Goal: Information Seeking & Learning: Check status

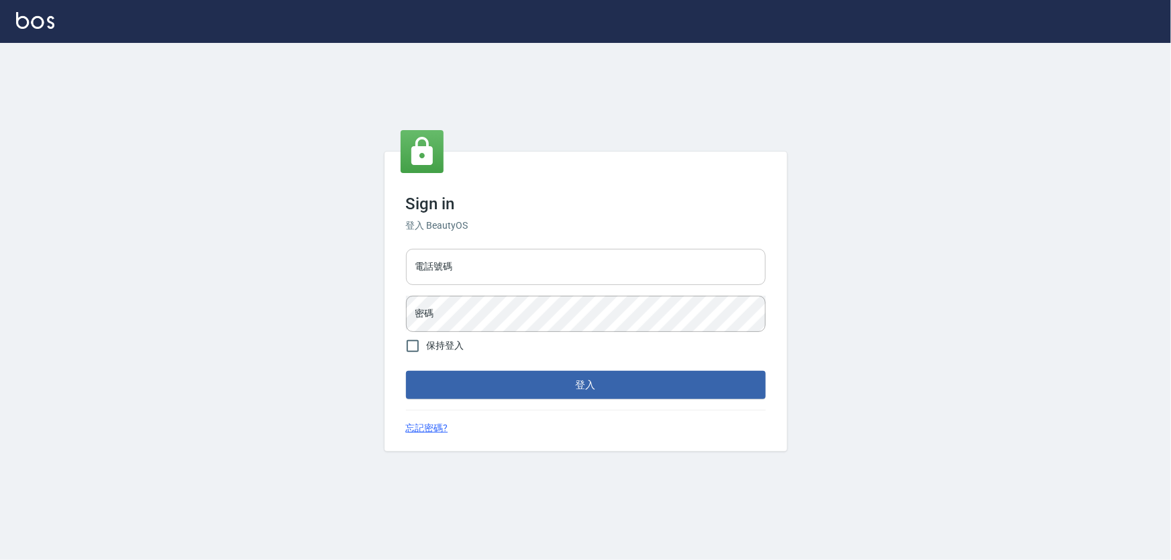
click at [538, 275] on input "電話號碼" at bounding box center [586, 267] width 360 height 36
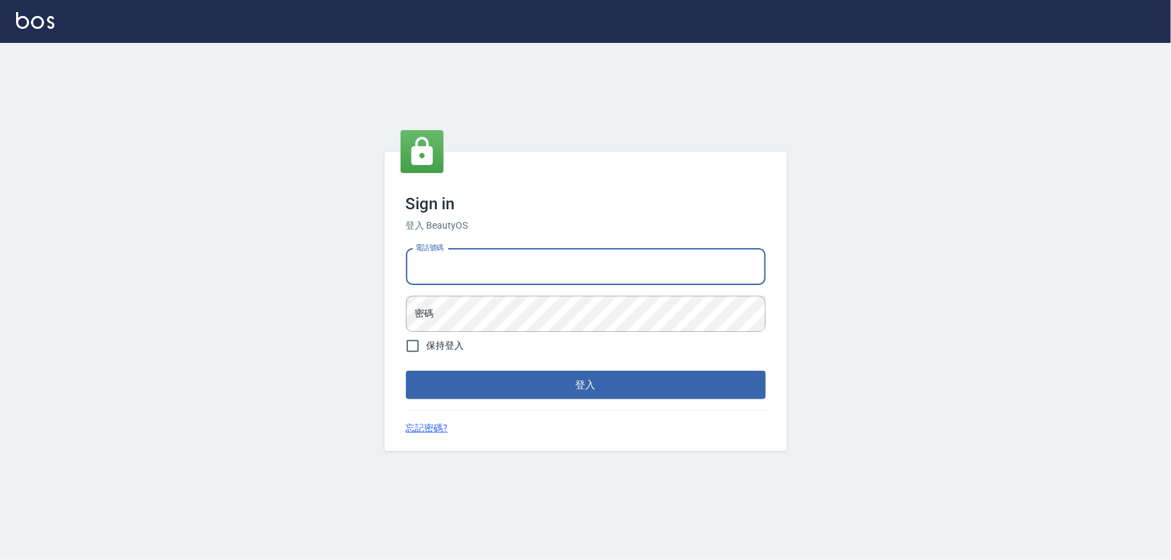
type input "0926212363"
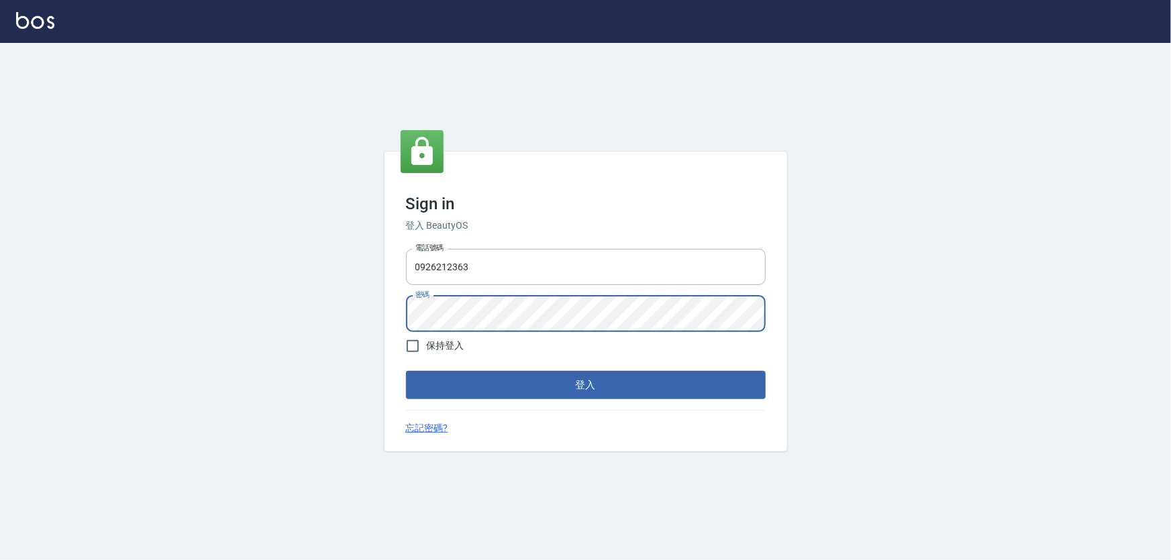
click at [406, 371] on button "登入" at bounding box center [586, 385] width 360 height 28
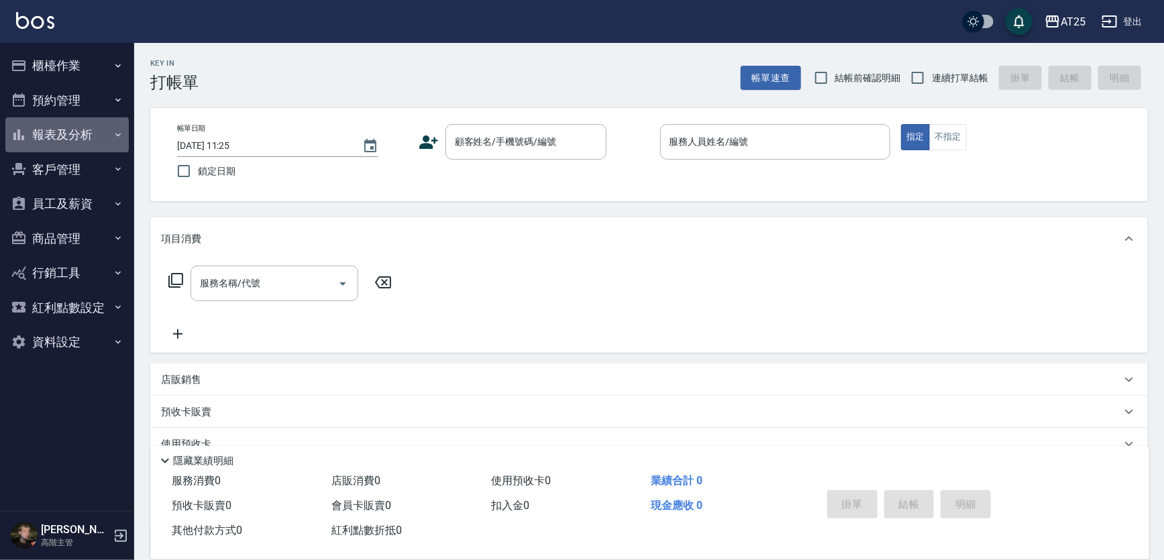
click at [72, 136] on button "報表及分析" at bounding box center [66, 134] width 123 height 35
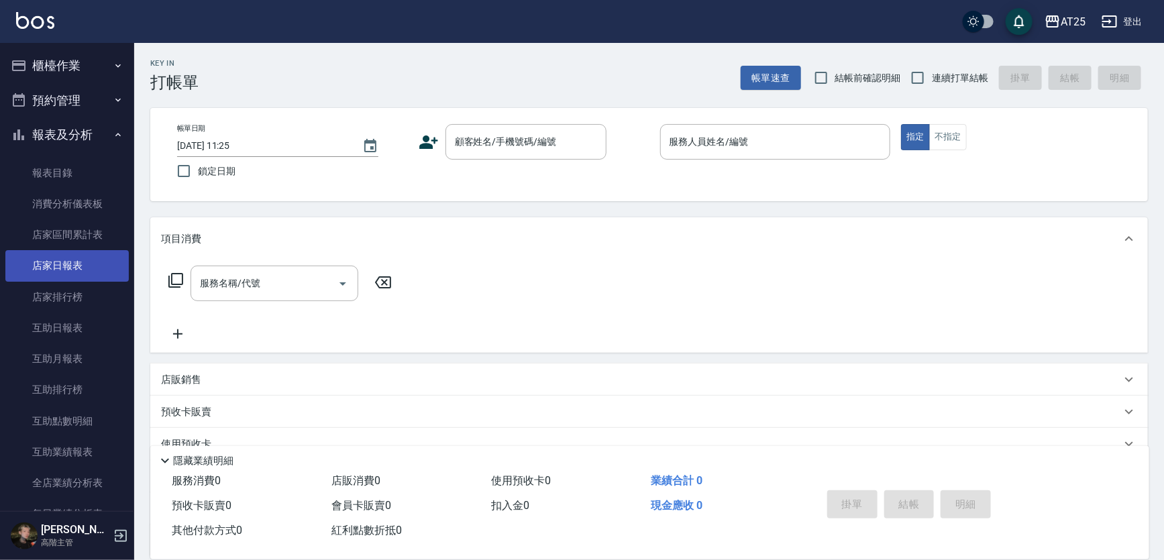
click at [74, 267] on link "店家日報表" at bounding box center [66, 265] width 123 height 31
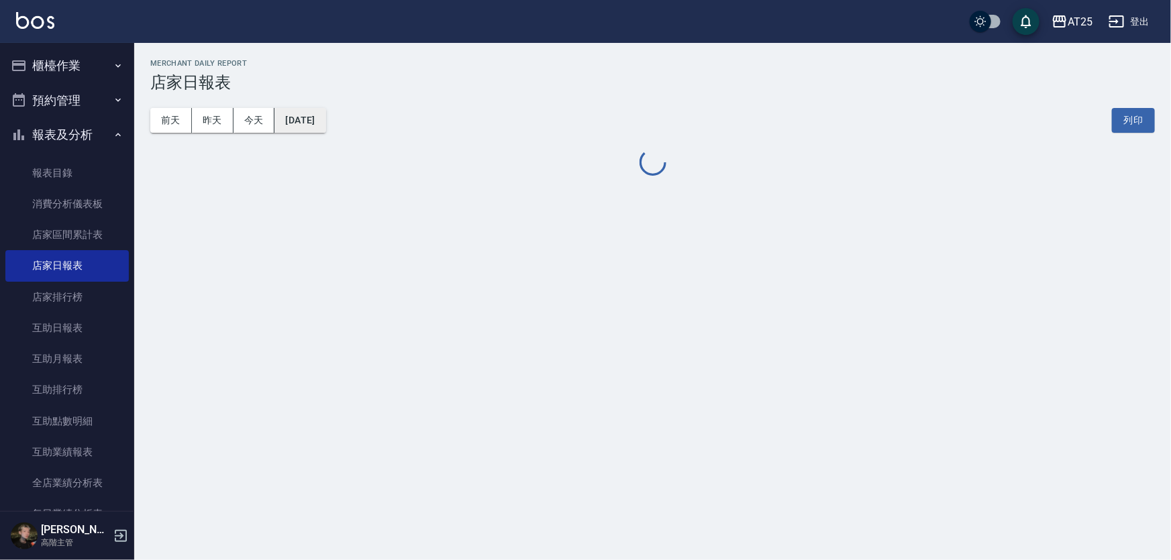
click at [308, 121] on button "[DATE]" at bounding box center [299, 120] width 51 height 25
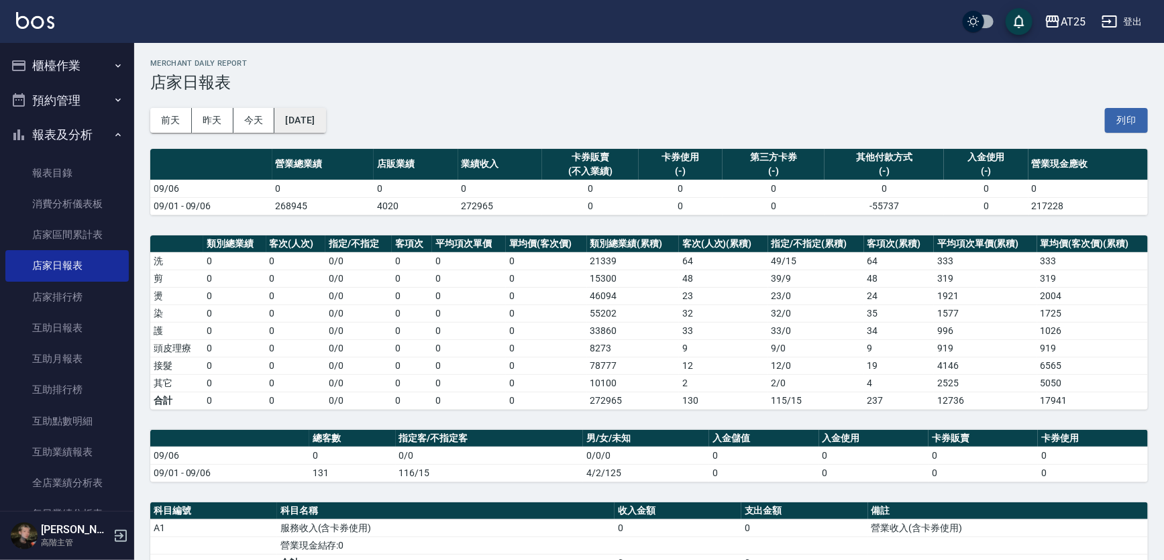
click at [325, 118] on button "[DATE]" at bounding box center [299, 120] width 51 height 25
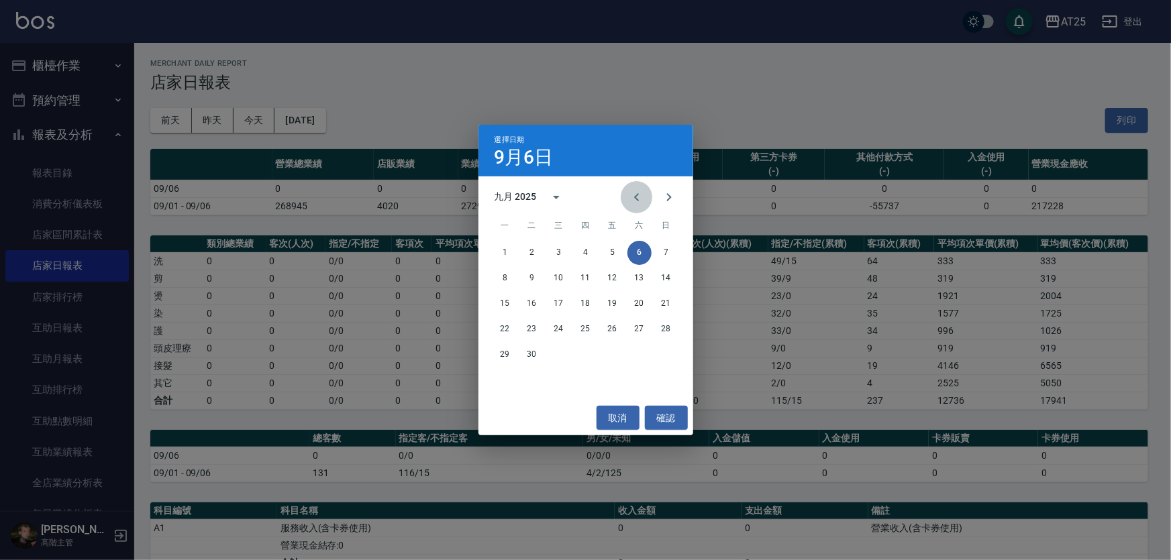
click at [637, 197] on icon "Previous month" at bounding box center [637, 197] width 16 height 16
click at [664, 356] on button "31" at bounding box center [666, 355] width 24 height 24
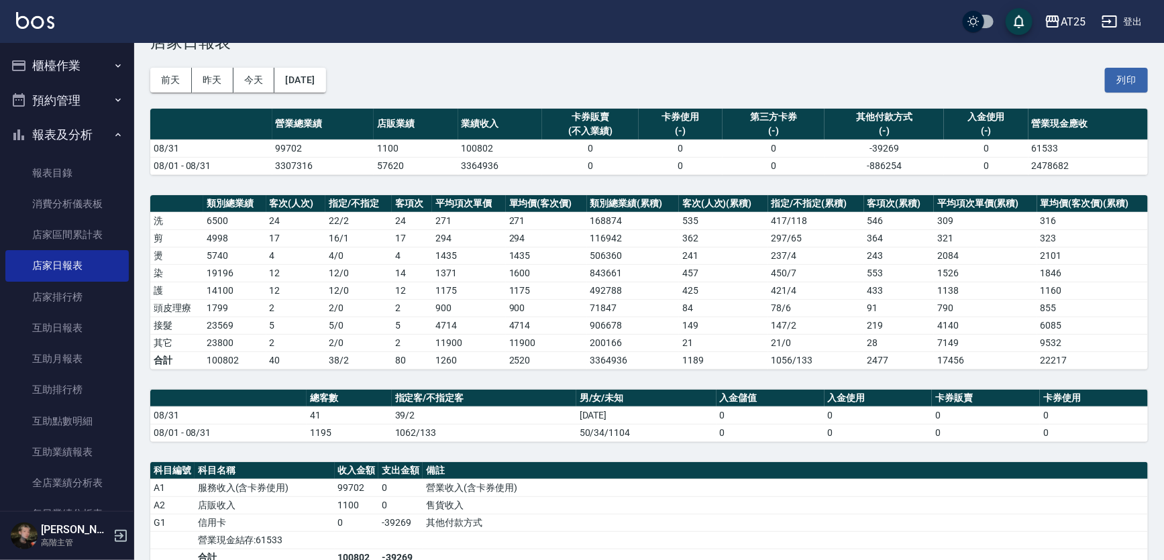
scroll to position [60, 0]
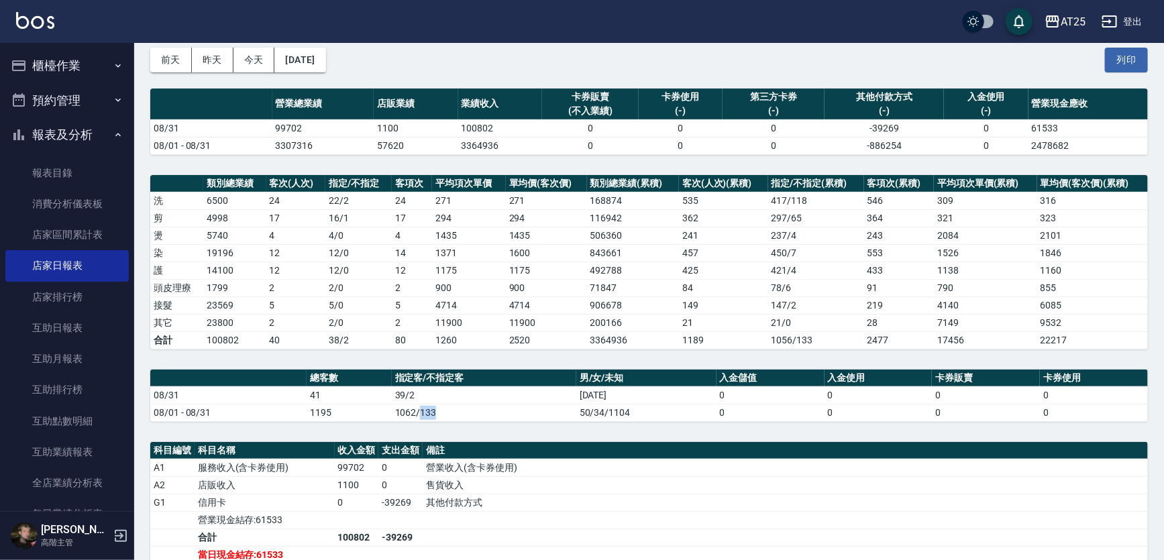
drag, startPoint x: 419, startPoint y: 409, endPoint x: 434, endPoint y: 411, distance: 14.8
click at [434, 411] on td "1062/133" at bounding box center [484, 412] width 185 height 17
click at [85, 201] on link "消費分析儀表板" at bounding box center [66, 204] width 123 height 31
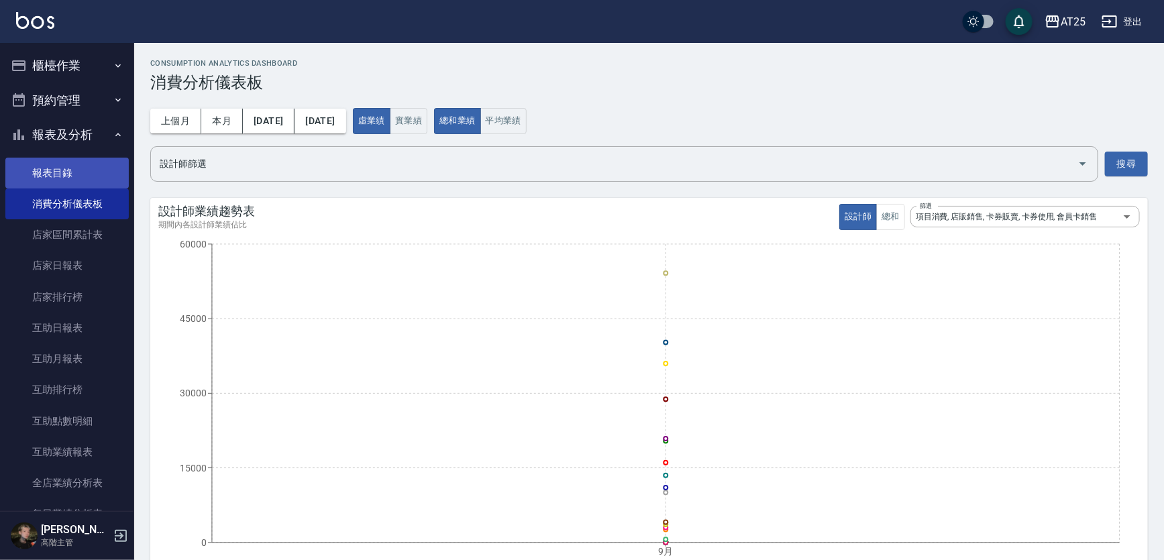
click at [72, 169] on link "報表目錄" at bounding box center [66, 173] width 123 height 31
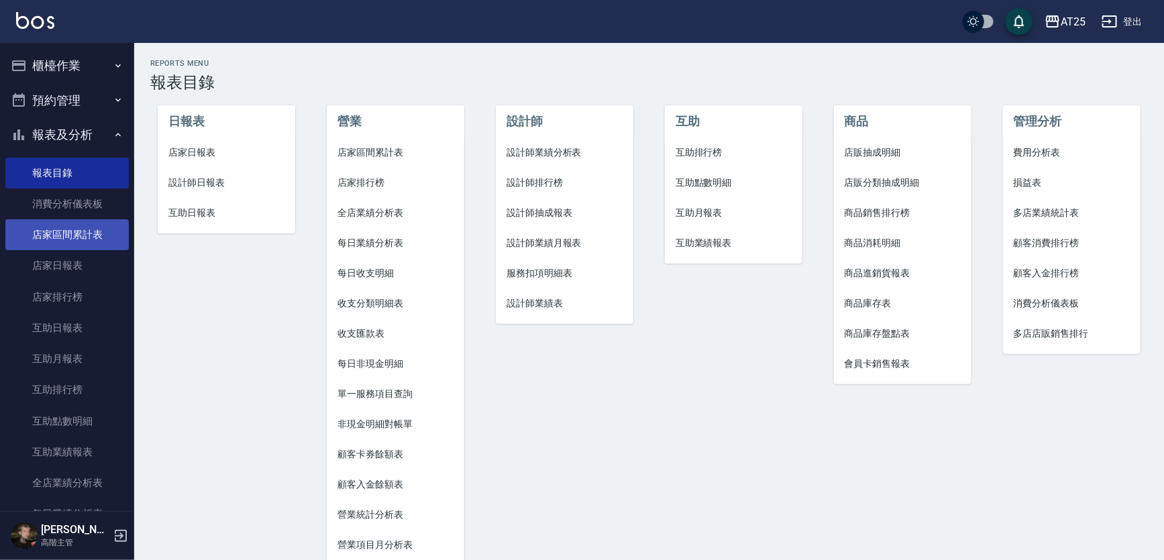
click at [79, 242] on link "店家區間累計表" at bounding box center [66, 234] width 123 height 31
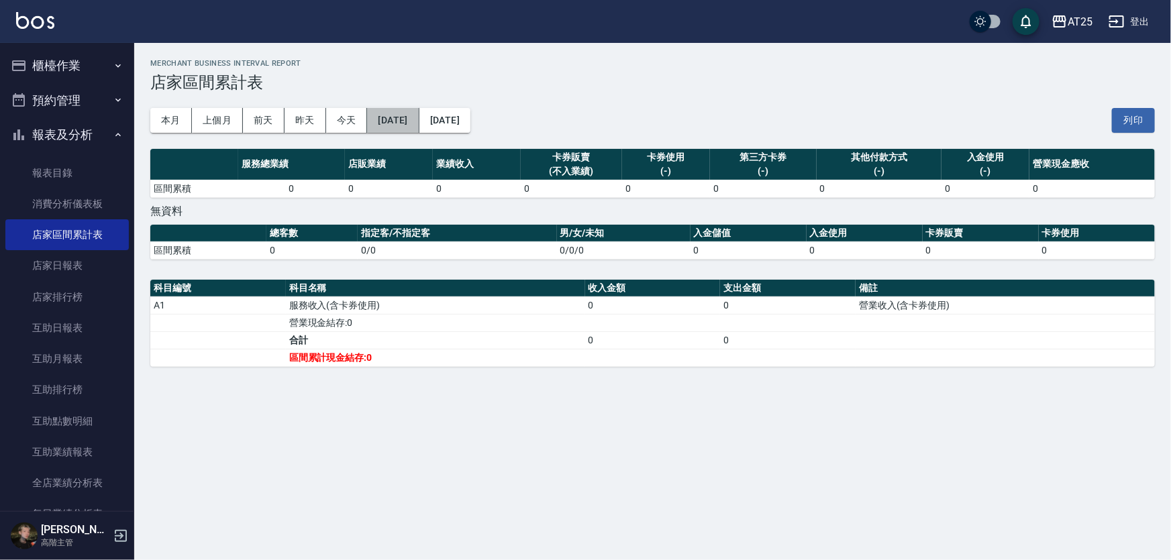
click at [395, 118] on button "[DATE]" at bounding box center [393, 120] width 52 height 25
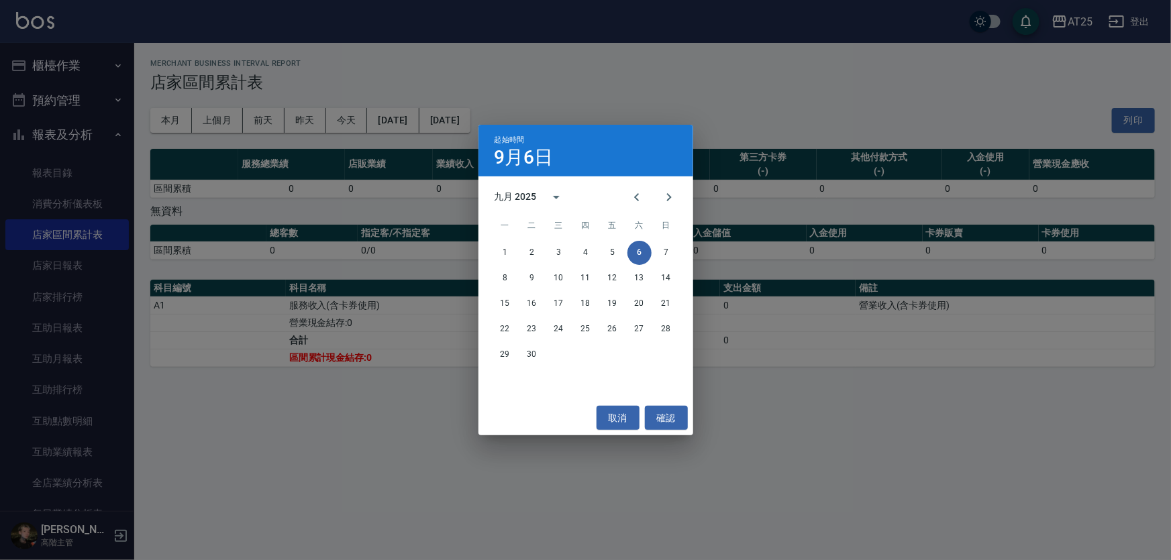
click at [510, 193] on div "九月 2025" at bounding box center [516, 197] width 42 height 14
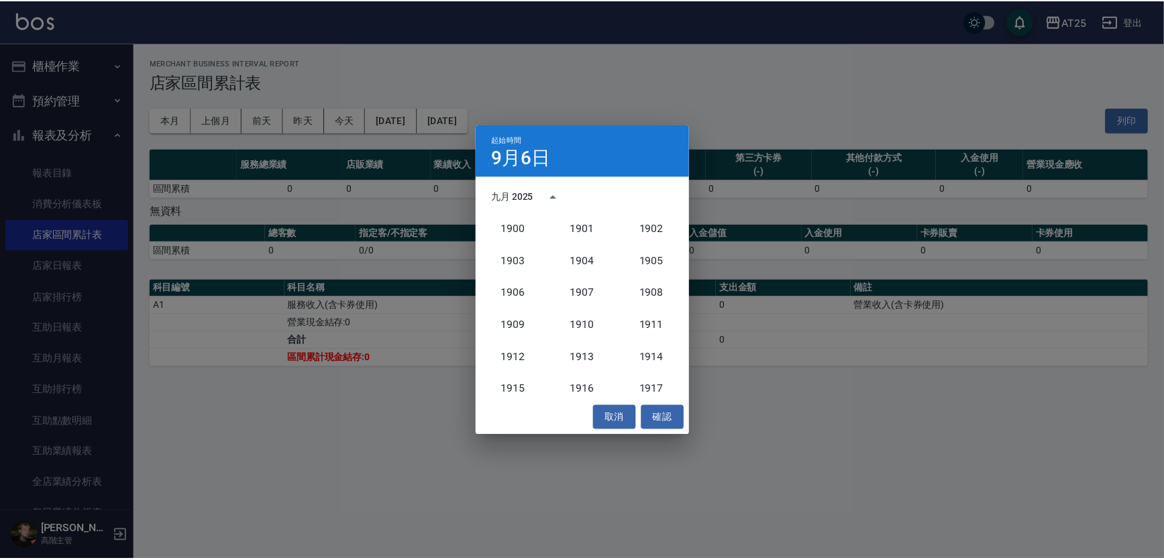
scroll to position [1241, 0]
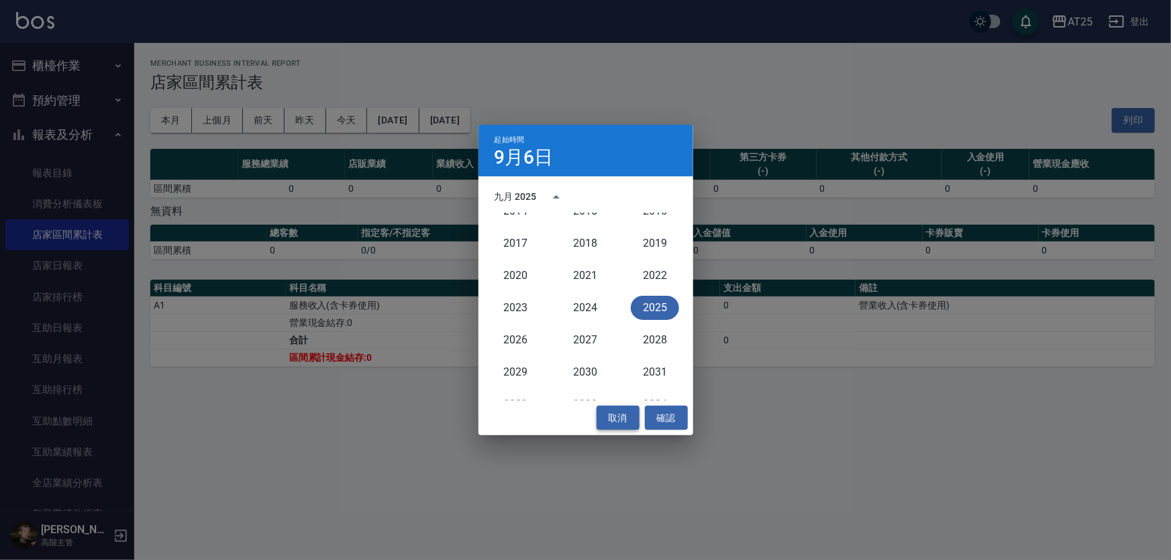
click at [629, 423] on button "取消" at bounding box center [618, 418] width 43 height 25
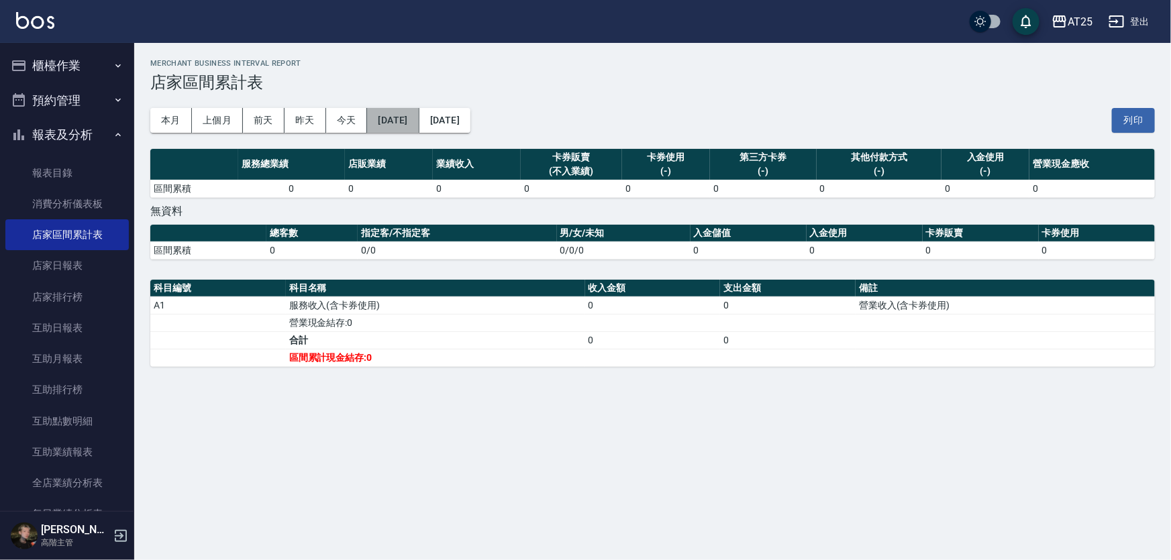
click at [416, 110] on button "[DATE]" at bounding box center [393, 120] width 52 height 25
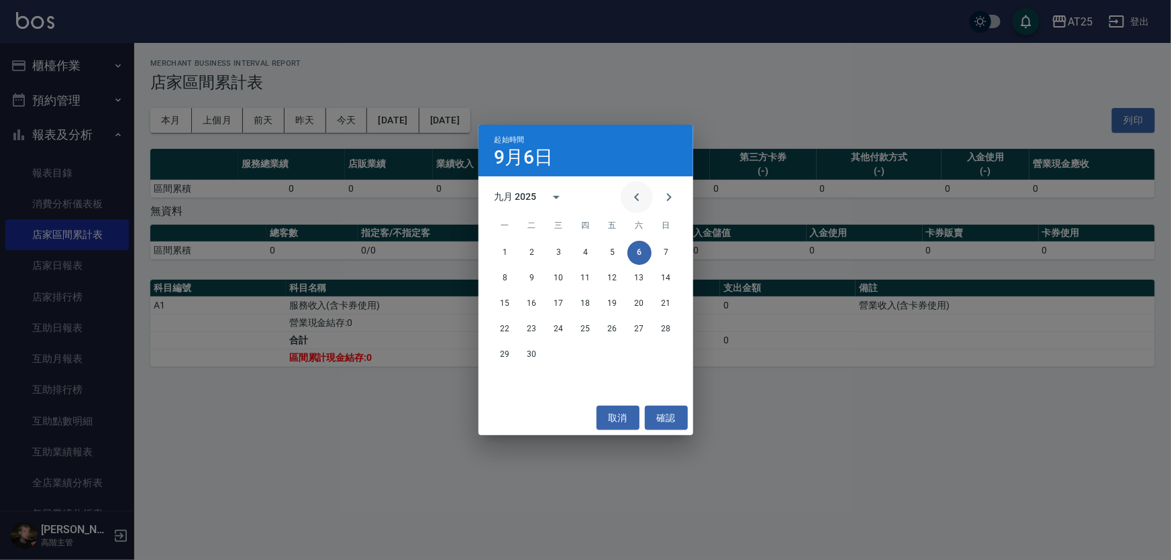
click at [630, 193] on icon "Previous month" at bounding box center [637, 197] width 16 height 16
click at [610, 256] on button "1" at bounding box center [613, 253] width 24 height 24
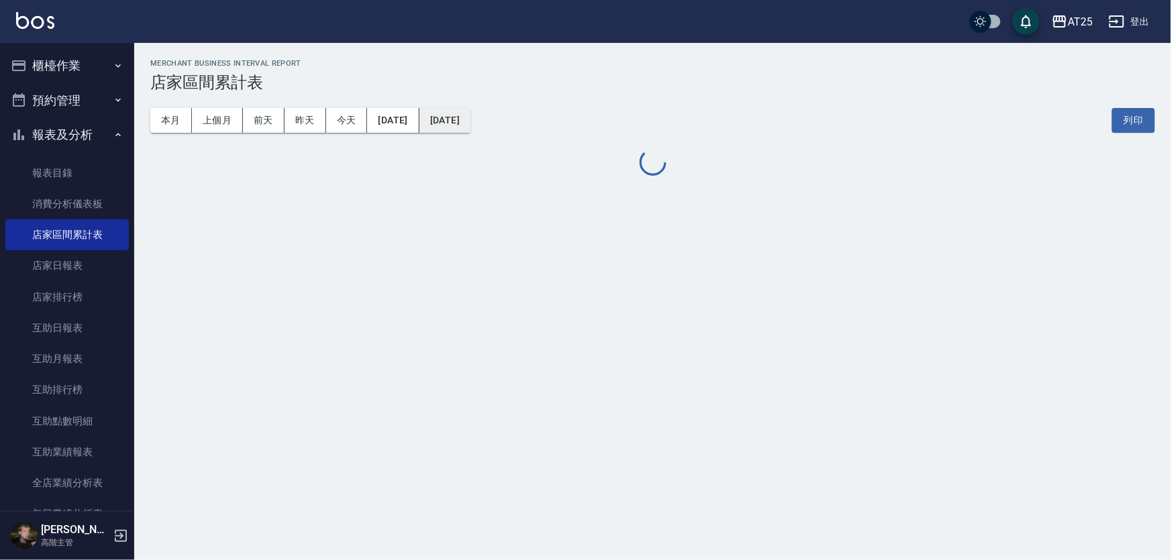
click at [470, 115] on button "[DATE]" at bounding box center [444, 120] width 51 height 25
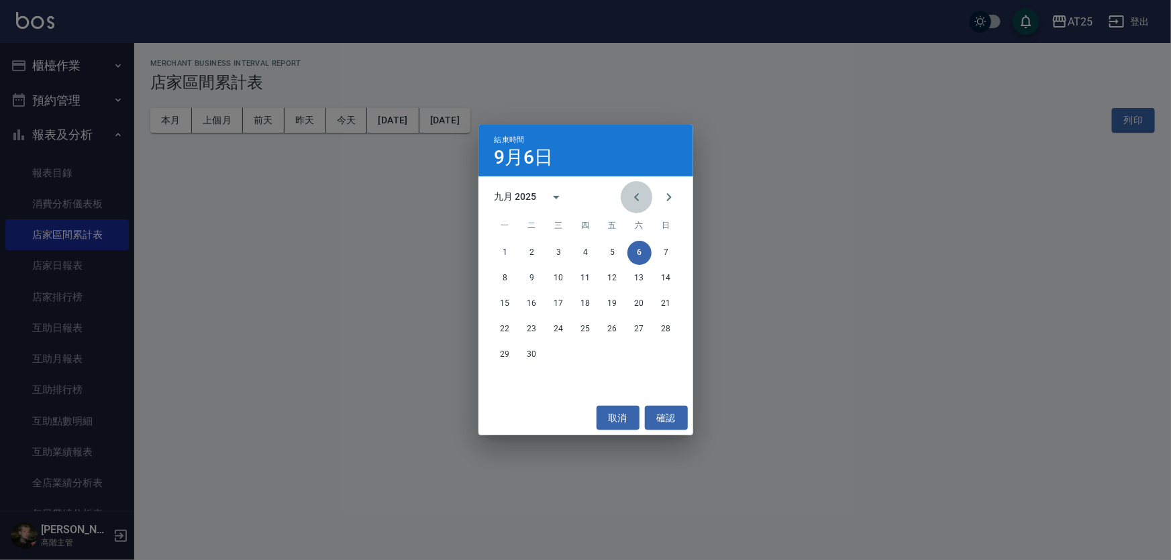
click at [641, 197] on icon "Previous month" at bounding box center [637, 197] width 16 height 16
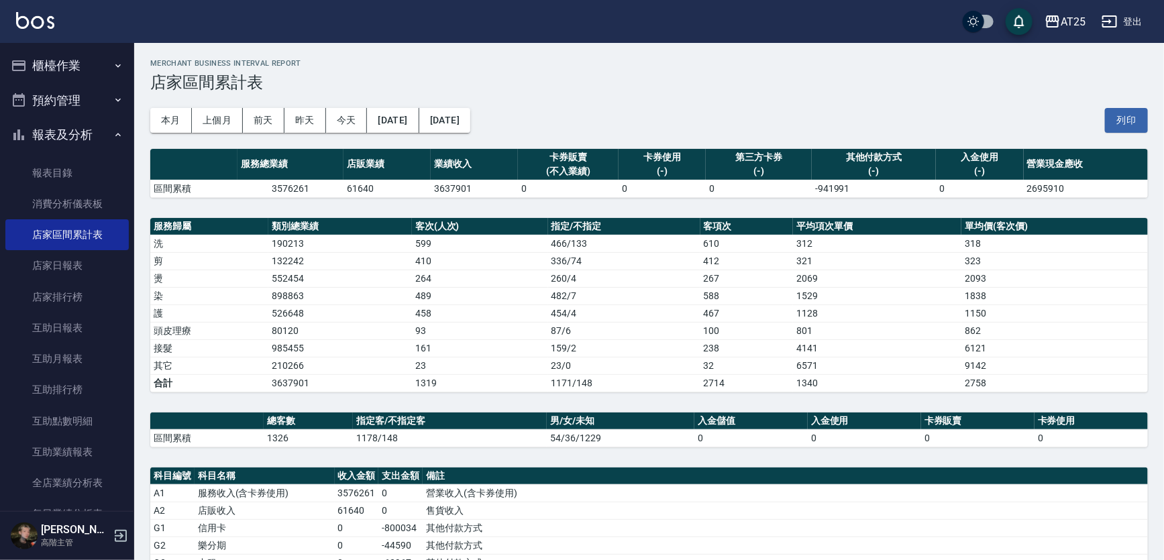
click at [489, 98] on div "本月 上個月 前天 昨天 今天 2025/08/01 2025/09/06 列印" at bounding box center [649, 120] width 998 height 57
click at [470, 119] on button "[DATE]" at bounding box center [444, 120] width 51 height 25
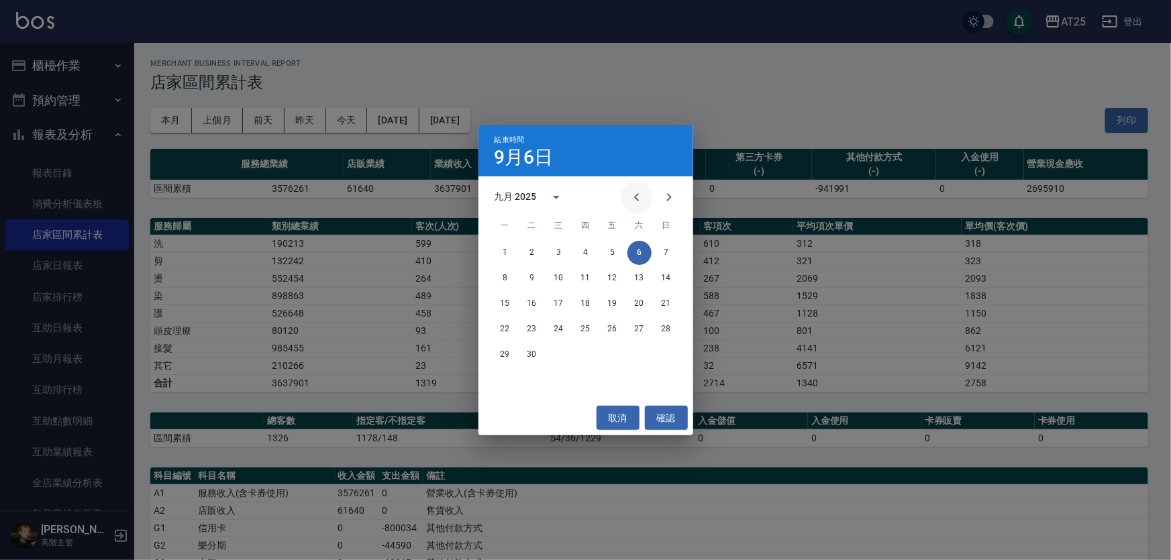
click at [634, 201] on icon "Previous month" at bounding box center [637, 197] width 16 height 16
click at [664, 354] on button "31" at bounding box center [666, 355] width 24 height 24
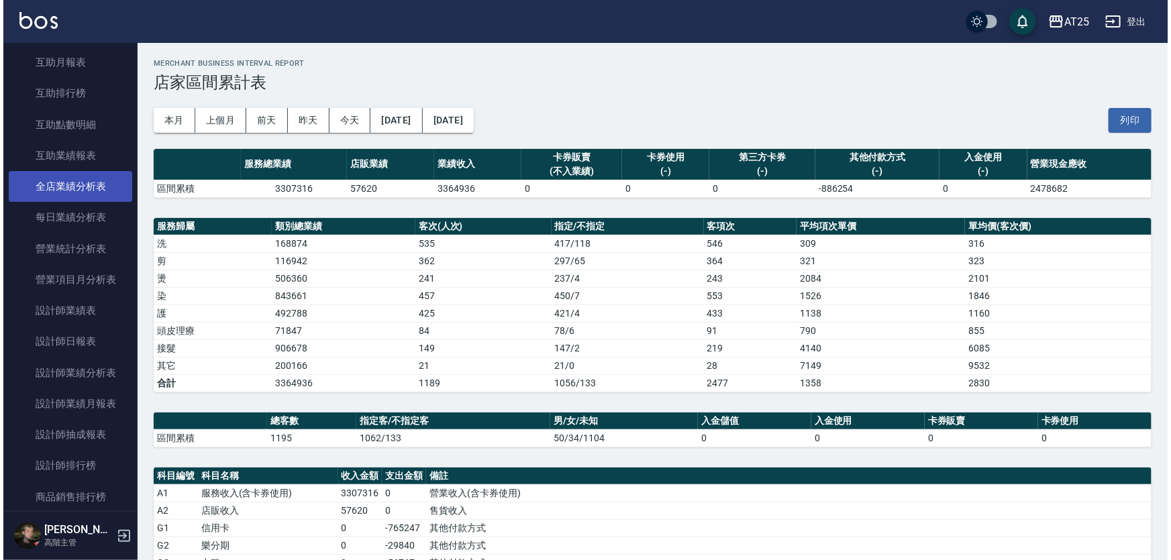
scroll to position [305, 0]
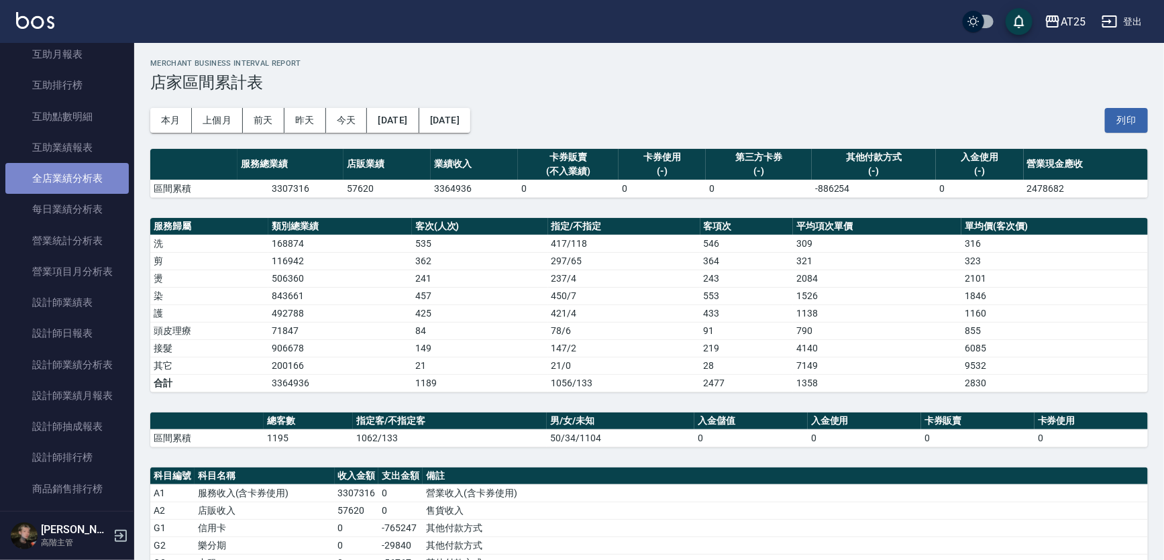
click at [74, 173] on link "全店業績分析表" at bounding box center [66, 178] width 123 height 31
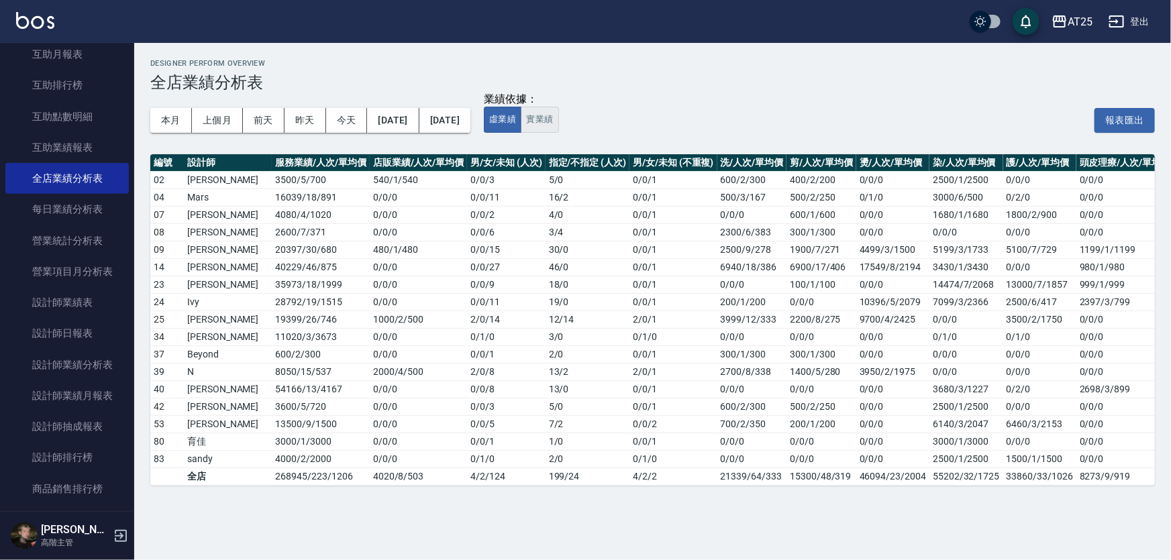
click at [558, 116] on button "實業績" at bounding box center [540, 120] width 38 height 26
click at [398, 116] on button "2025/09/01" at bounding box center [393, 120] width 52 height 25
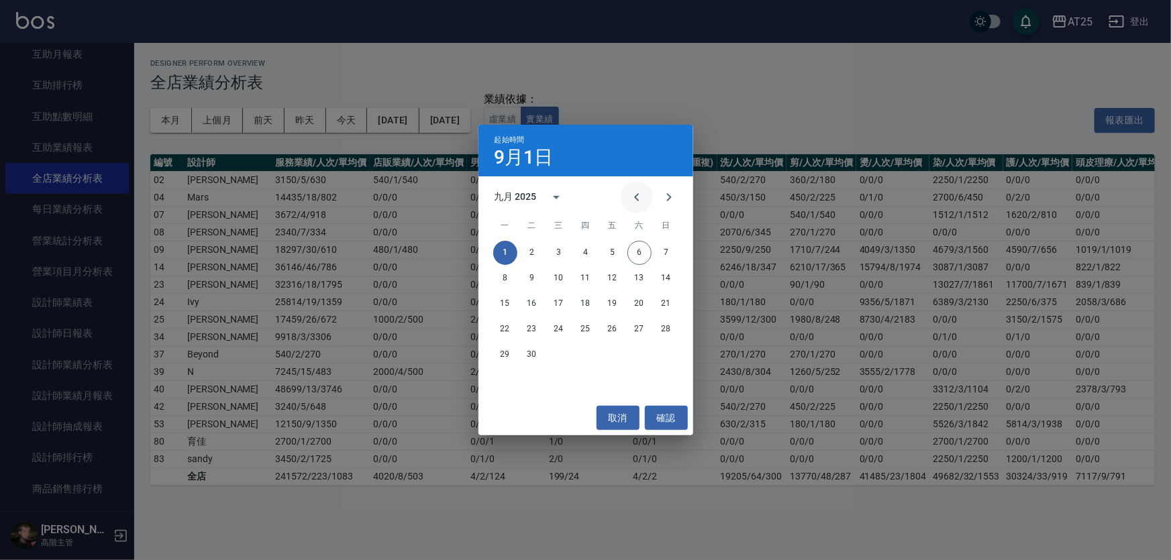
click at [641, 197] on icon "Previous month" at bounding box center [637, 197] width 16 height 16
click at [610, 250] on button "1" at bounding box center [613, 253] width 24 height 24
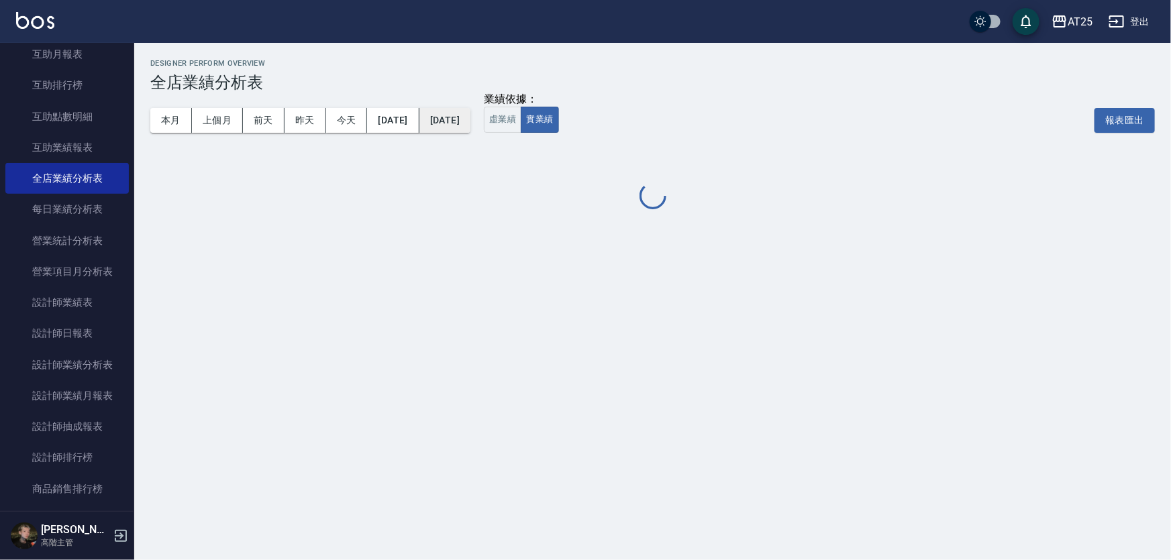
click at [470, 119] on button "[DATE]" at bounding box center [444, 120] width 51 height 25
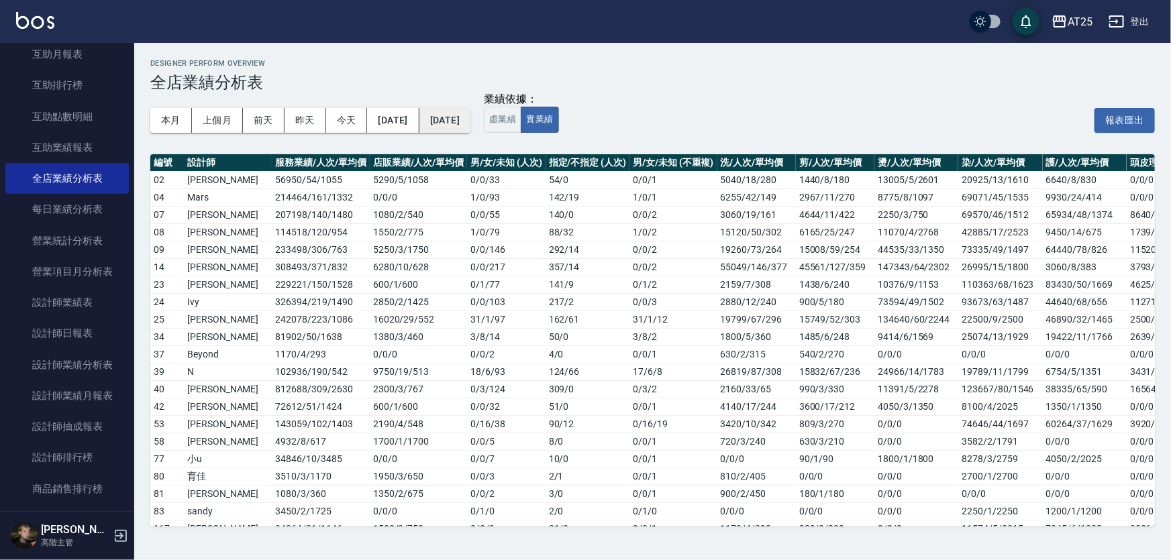
click at [456, 114] on button "[DATE]" at bounding box center [444, 120] width 51 height 25
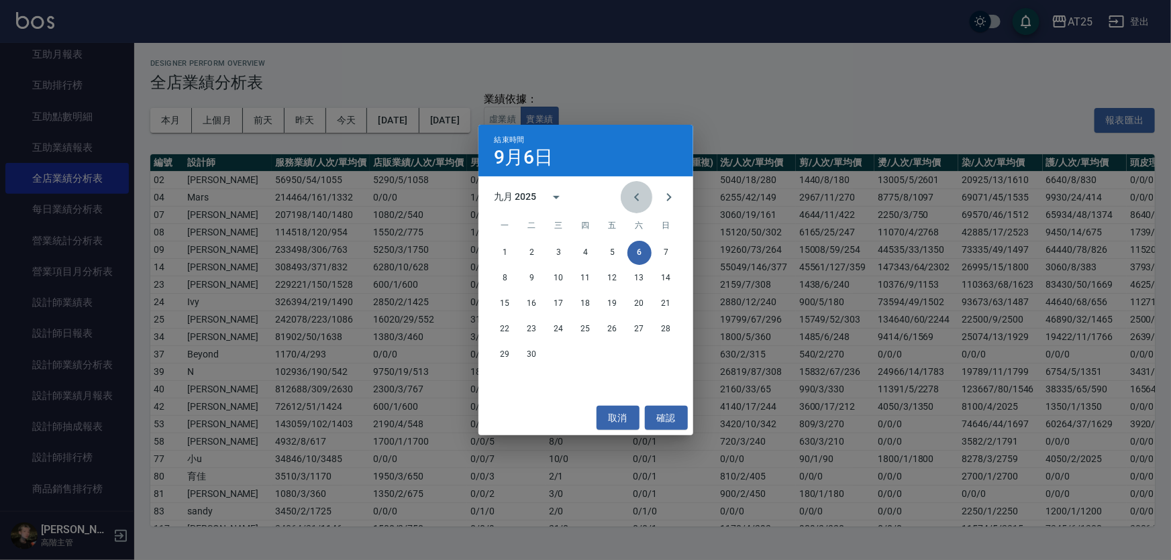
click at [634, 192] on icon "Previous month" at bounding box center [637, 197] width 16 height 16
click at [670, 357] on button "31" at bounding box center [666, 355] width 24 height 24
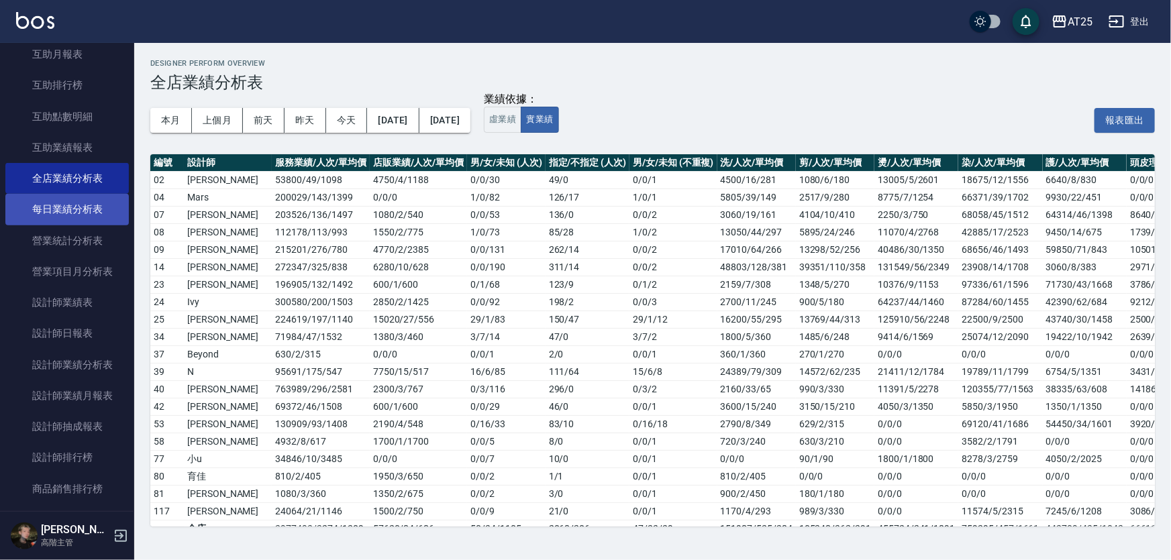
click at [81, 207] on link "每日業績分析表" at bounding box center [66, 209] width 123 height 31
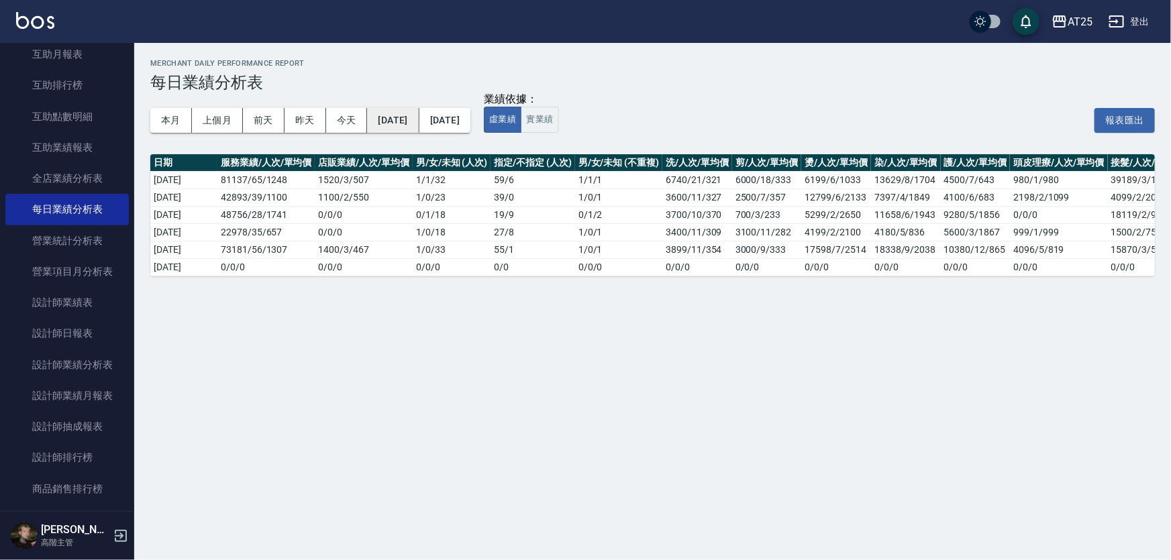
click at [393, 117] on button "2025/09/01" at bounding box center [393, 120] width 52 height 25
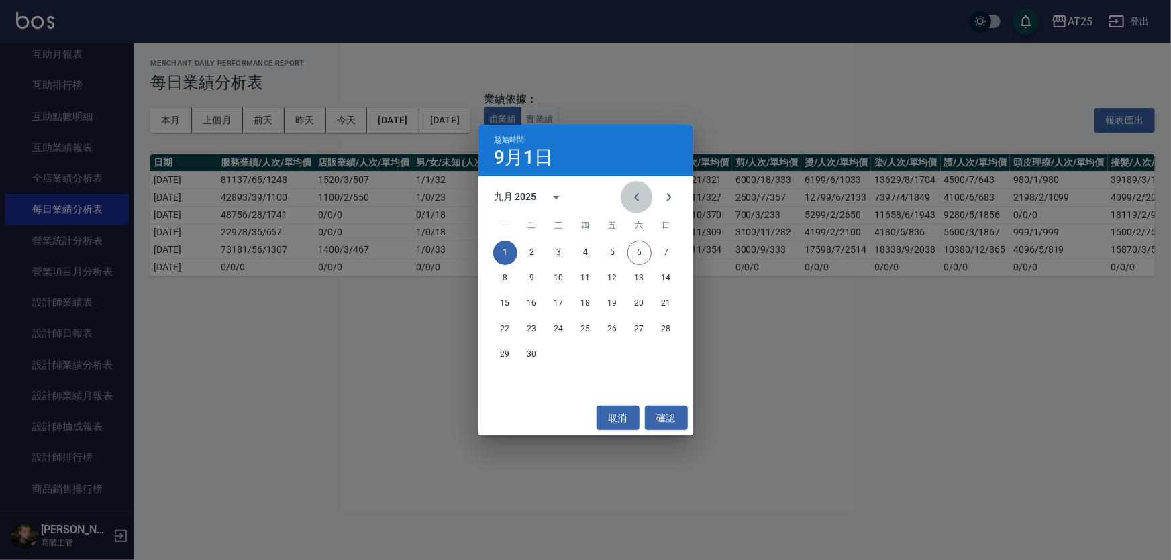
click at [642, 193] on icon "Previous month" at bounding box center [637, 197] width 16 height 16
click at [610, 256] on button "1" at bounding box center [613, 253] width 24 height 24
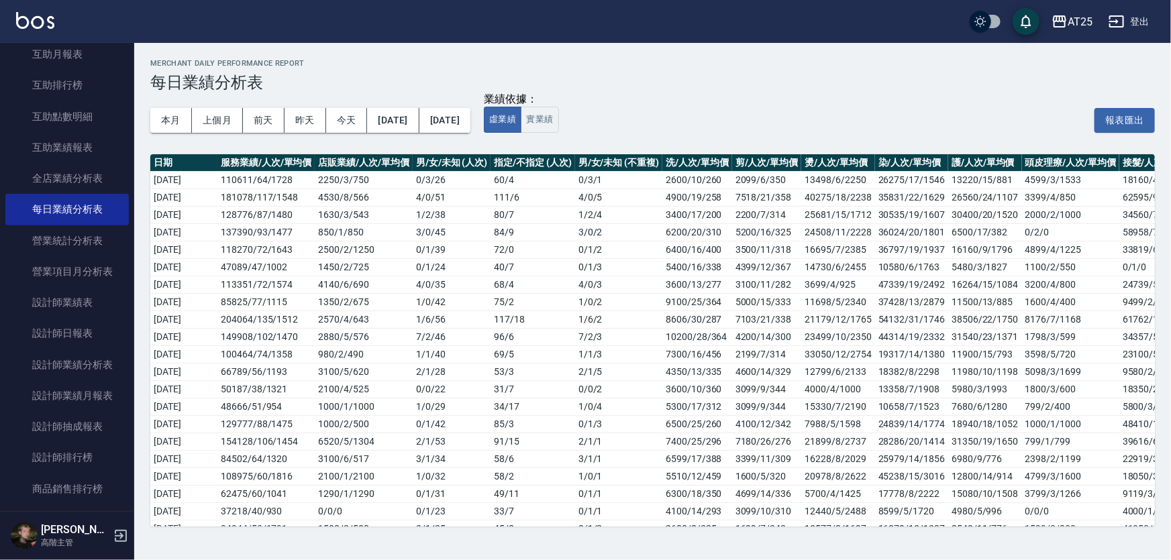
click at [463, 125] on button "[DATE]" at bounding box center [444, 120] width 51 height 25
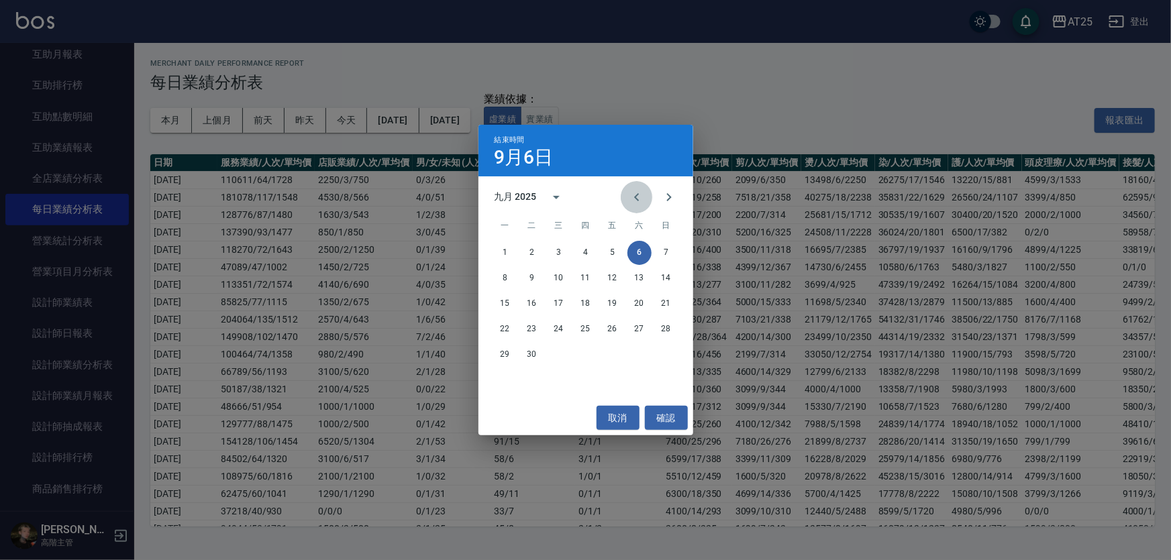
click at [635, 193] on icon "Previous month" at bounding box center [637, 197] width 16 height 16
click at [660, 356] on button "31" at bounding box center [666, 355] width 24 height 24
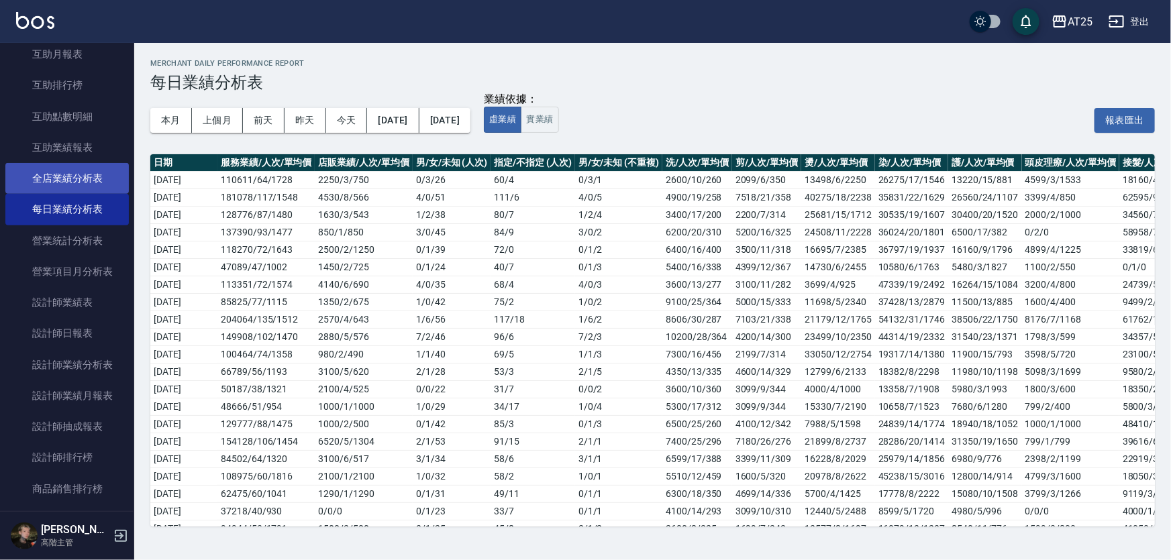
click at [85, 178] on link "全店業績分析表" at bounding box center [66, 178] width 123 height 31
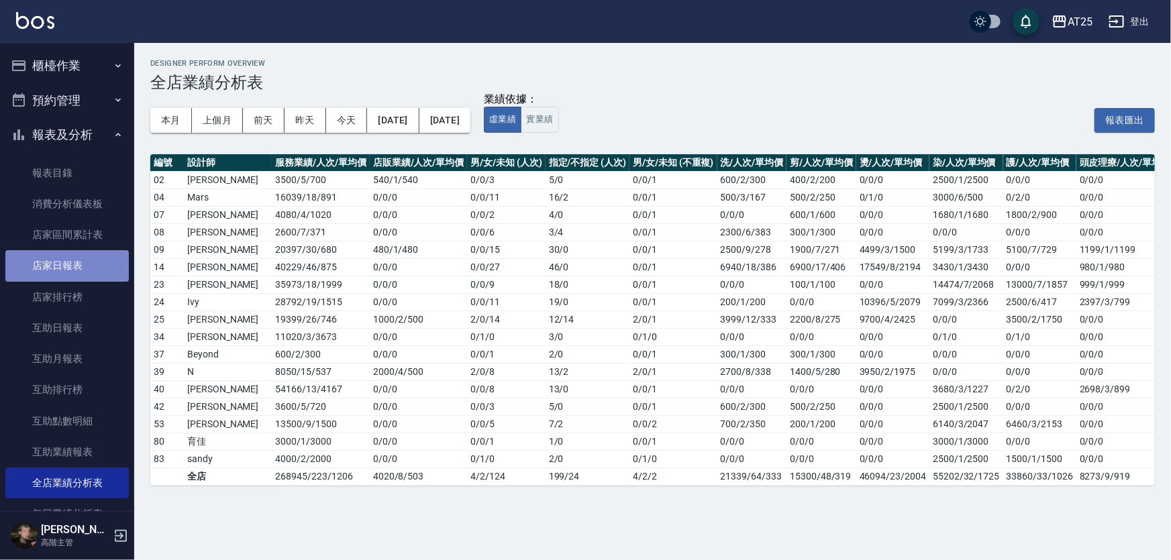
click at [69, 263] on link "店家日報表" at bounding box center [66, 265] width 123 height 31
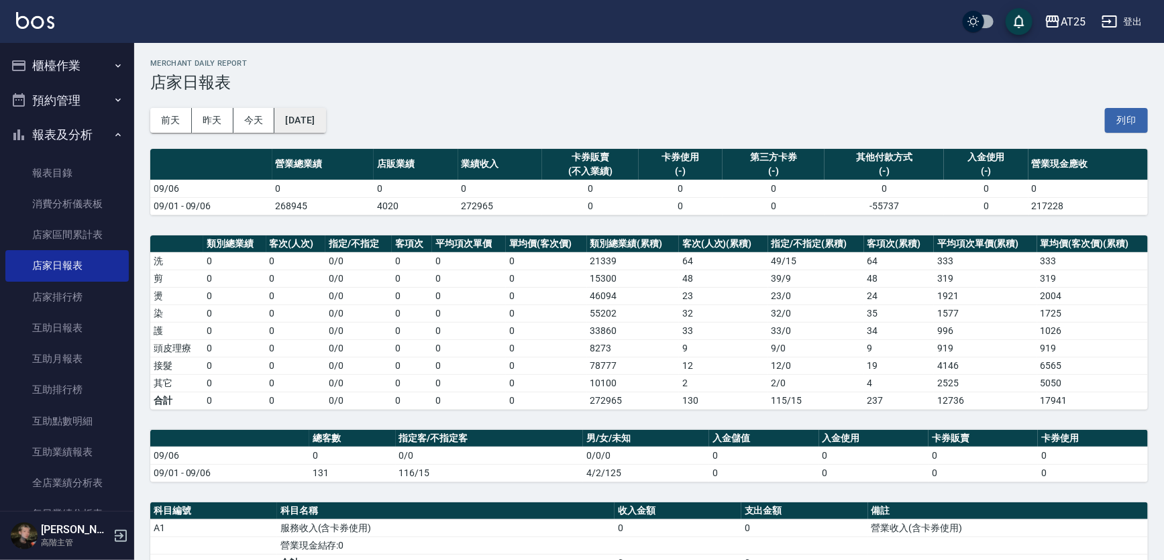
click at [313, 118] on button "[DATE]" at bounding box center [299, 120] width 51 height 25
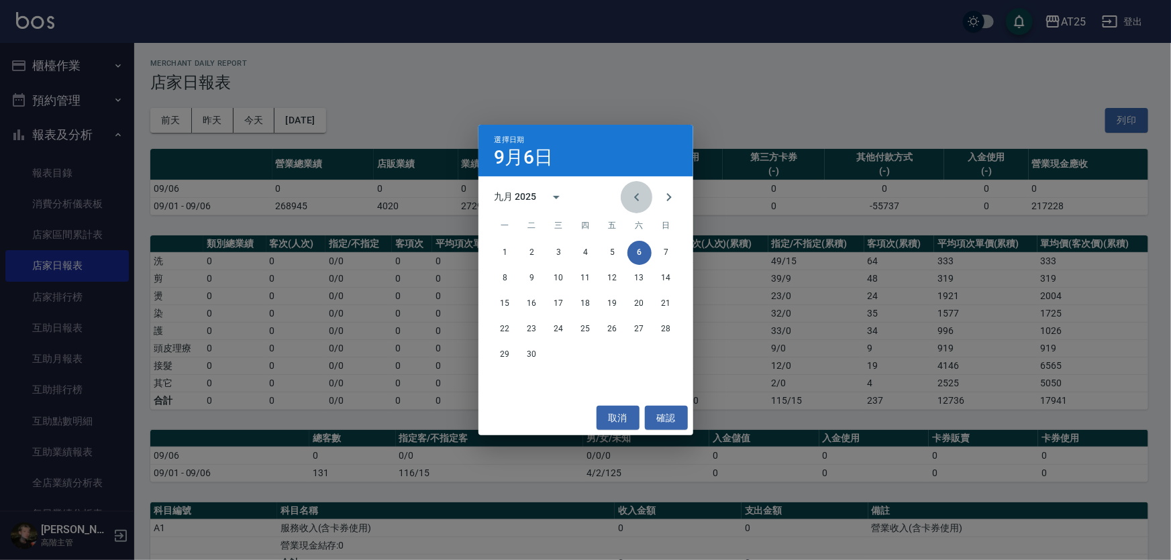
click at [637, 195] on icon "Previous month" at bounding box center [636, 197] width 5 height 8
click at [666, 354] on button "31" at bounding box center [666, 355] width 24 height 24
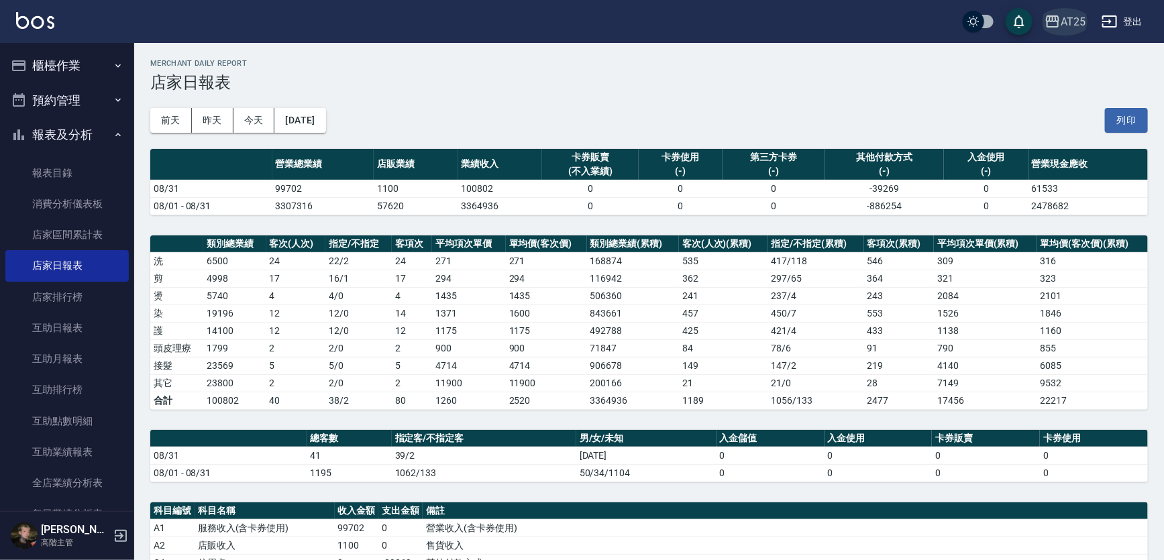
click at [1060, 19] on icon "button" at bounding box center [1053, 21] width 16 height 16
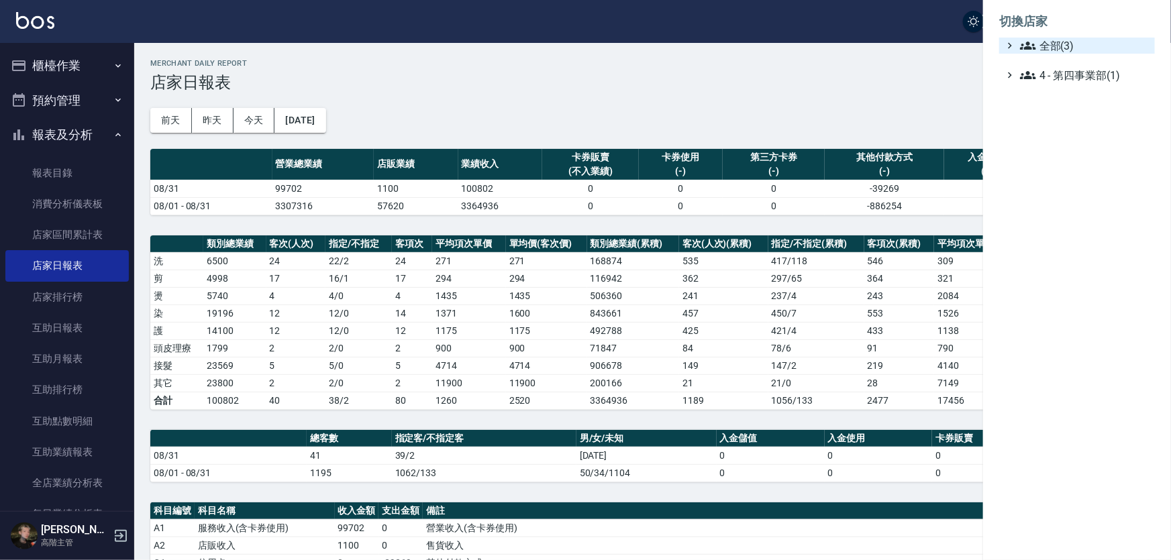
click at [1053, 51] on span "全部(3)" at bounding box center [1085, 46] width 130 height 16
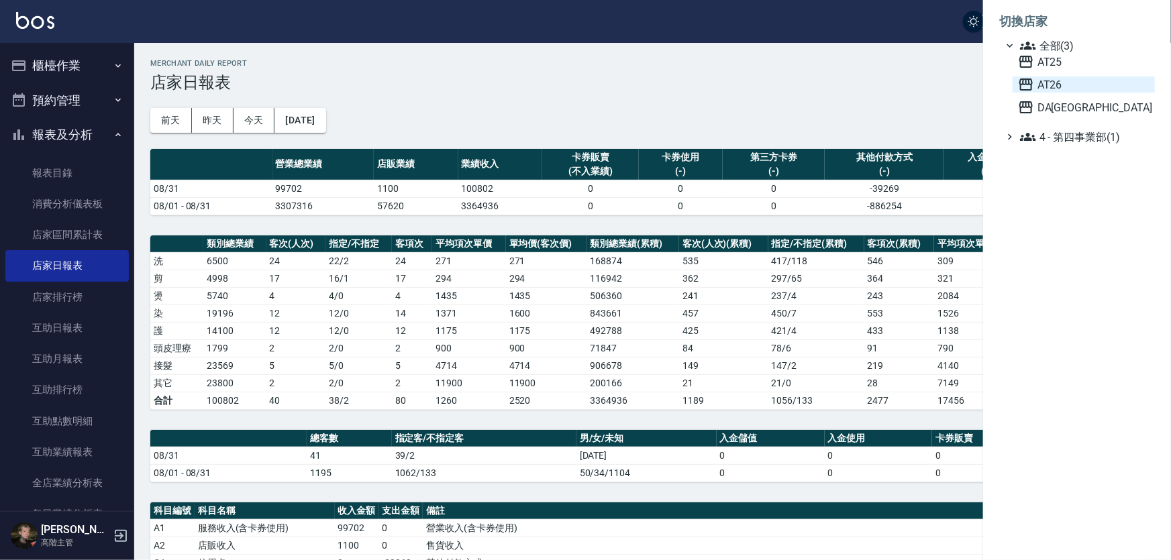
click at [1061, 81] on span "AT26" at bounding box center [1084, 85] width 132 height 16
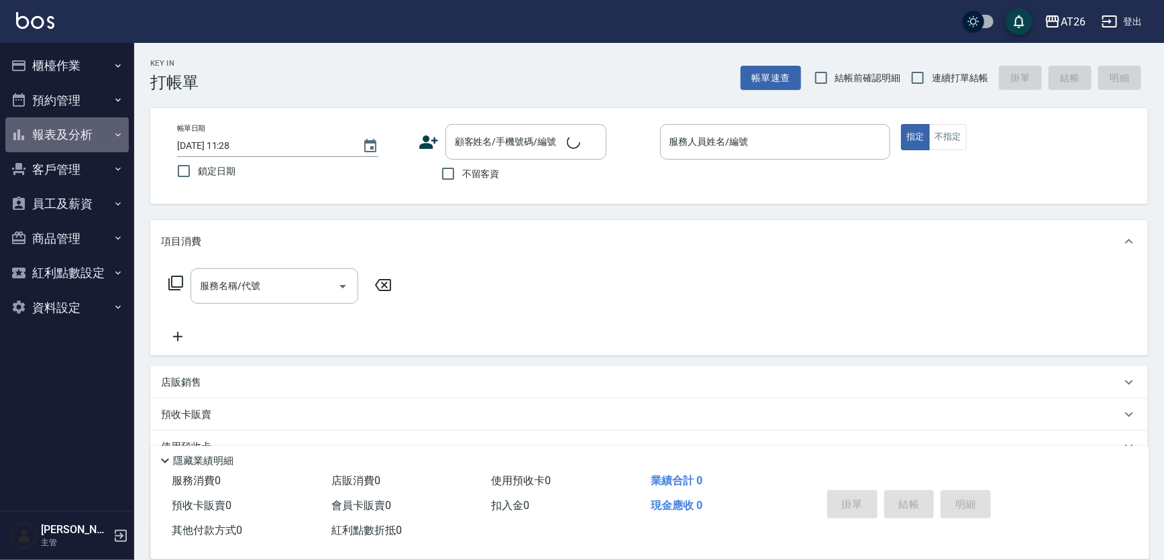
click at [68, 132] on button "報表及分析" at bounding box center [66, 134] width 123 height 35
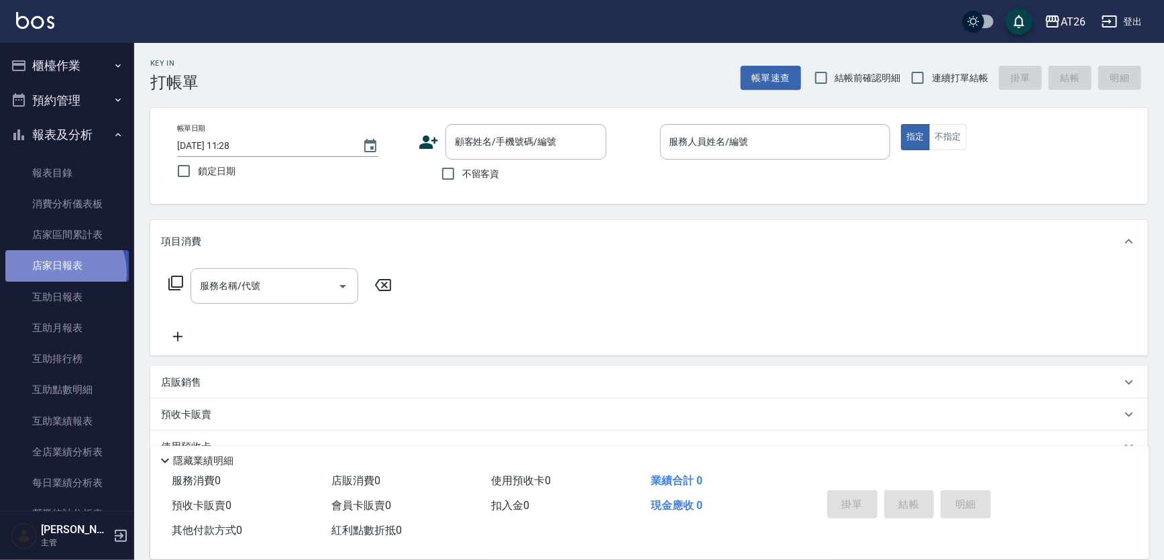
click at [62, 272] on link "店家日報表" at bounding box center [66, 265] width 123 height 31
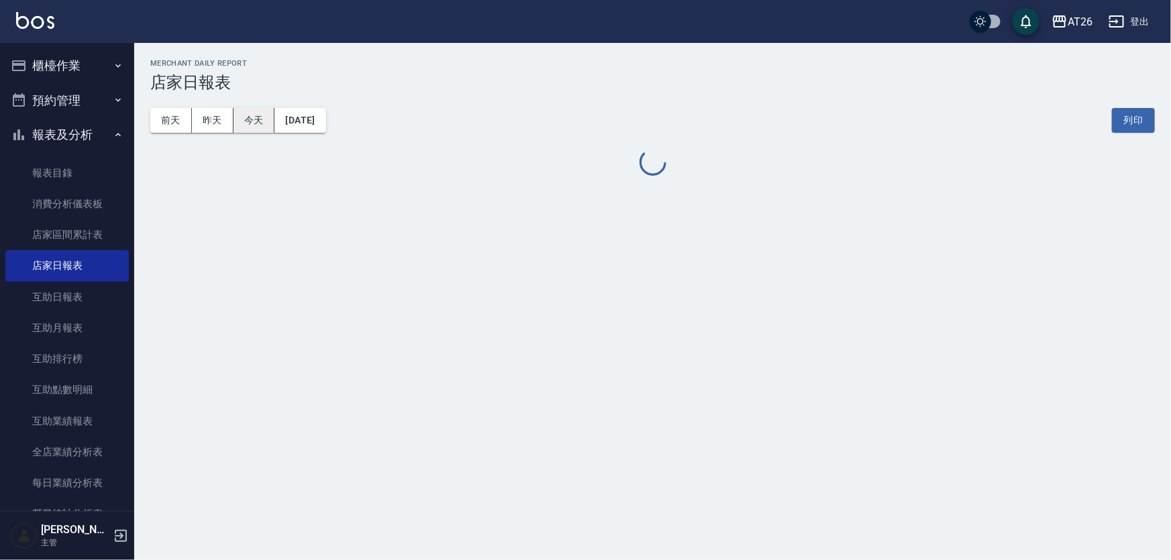
click at [299, 119] on button "[DATE]" at bounding box center [299, 120] width 51 height 25
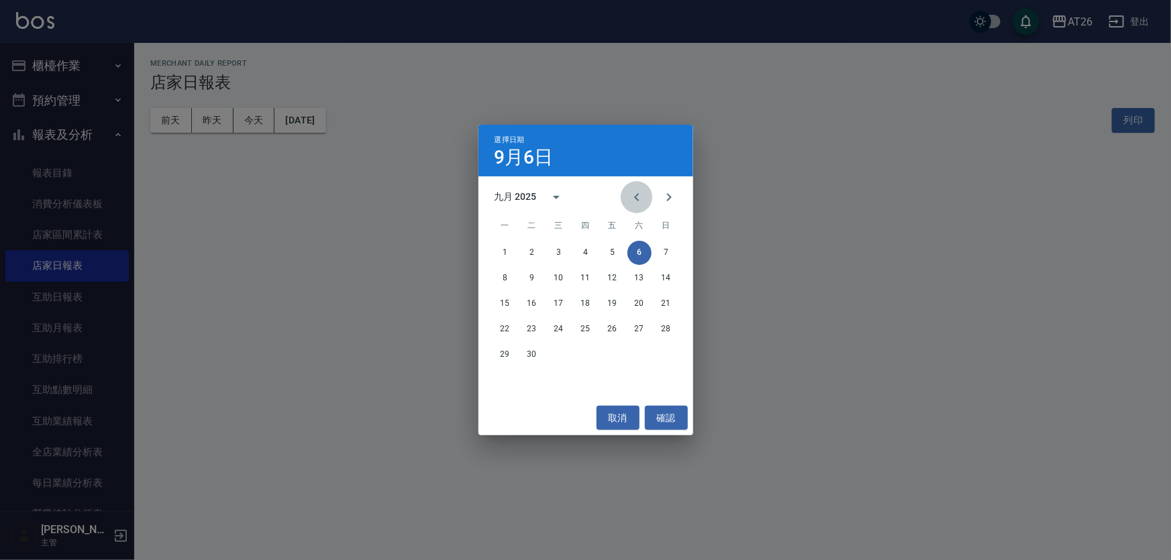
click at [636, 195] on icon "Previous month" at bounding box center [637, 197] width 16 height 16
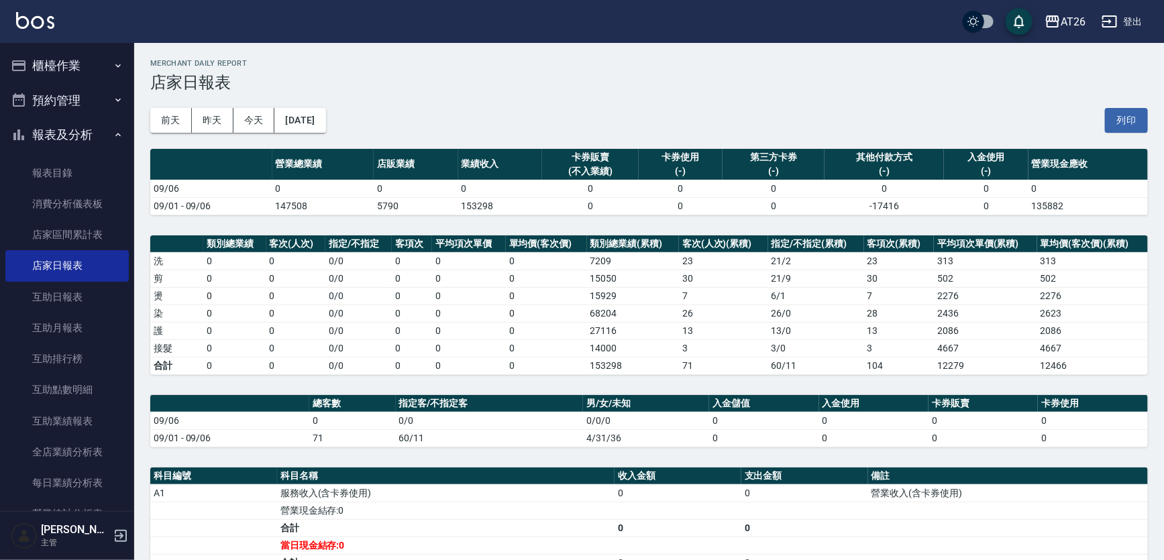
click at [665, 355] on td "14000" at bounding box center [633, 348] width 92 height 17
click at [327, 134] on div "[DATE] [DATE] [DATE] [DATE] 列印" at bounding box center [649, 120] width 998 height 57
click at [321, 115] on button "[DATE]" at bounding box center [299, 120] width 51 height 25
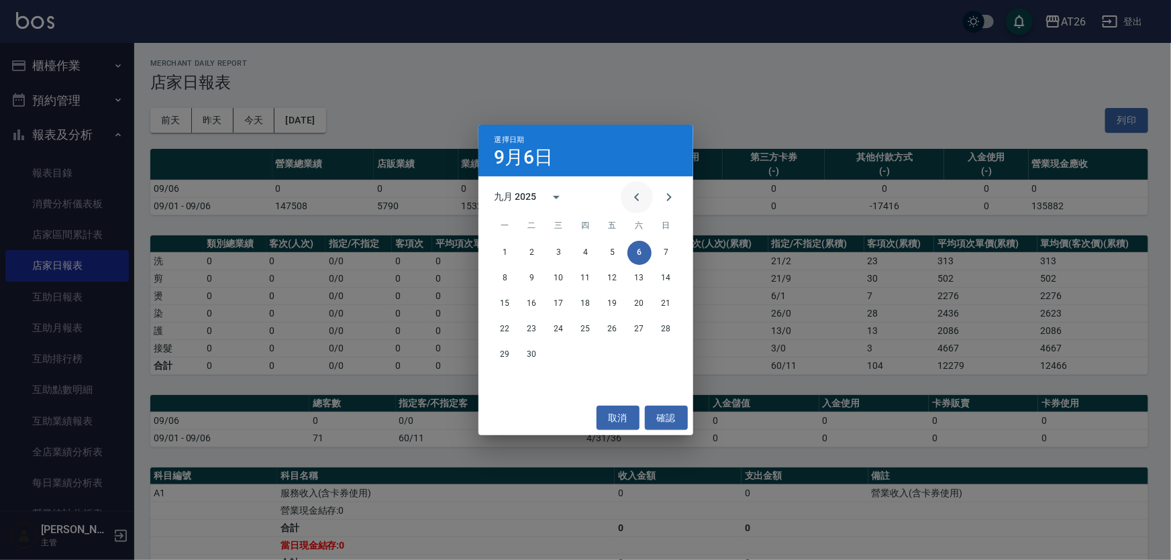
click at [636, 200] on icon "Previous month" at bounding box center [637, 197] width 16 height 16
click at [668, 352] on button "31" at bounding box center [666, 355] width 24 height 24
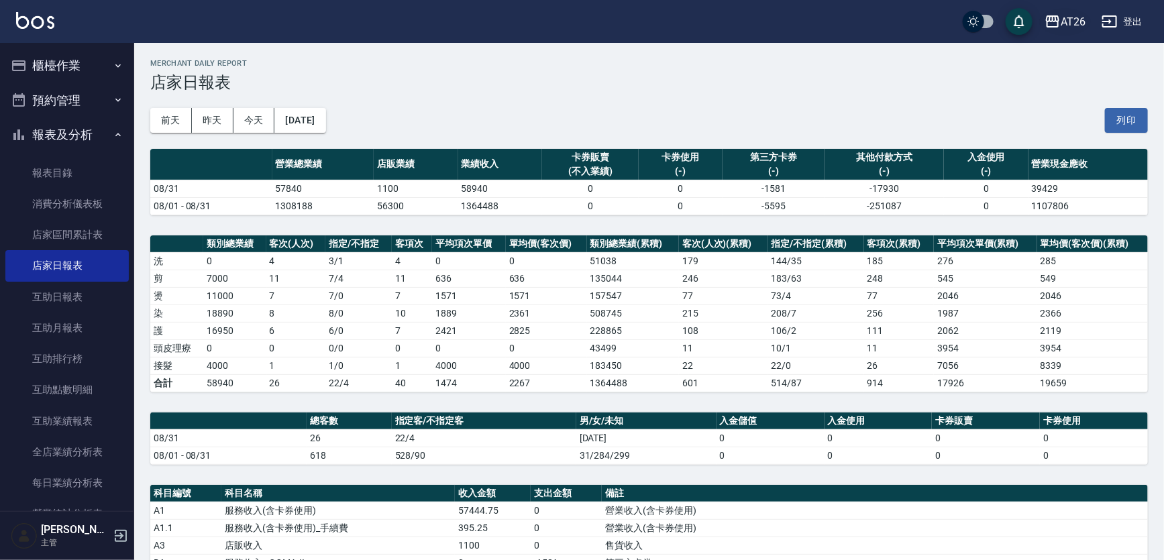
click at [1068, 13] on div "AT26" at bounding box center [1073, 21] width 25 height 17
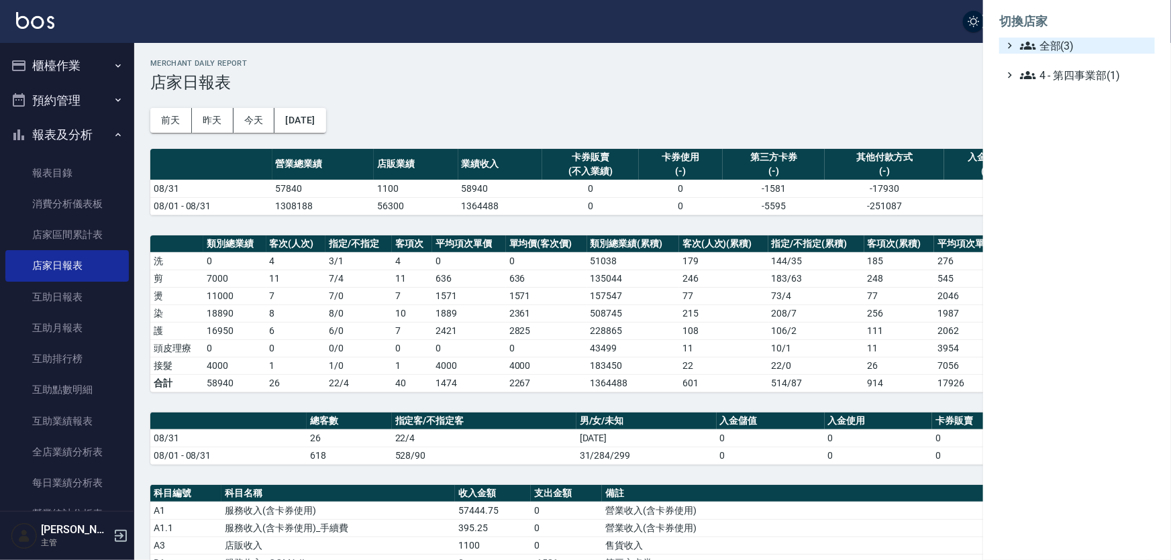
click at [1061, 40] on span "全部(3)" at bounding box center [1085, 46] width 130 height 16
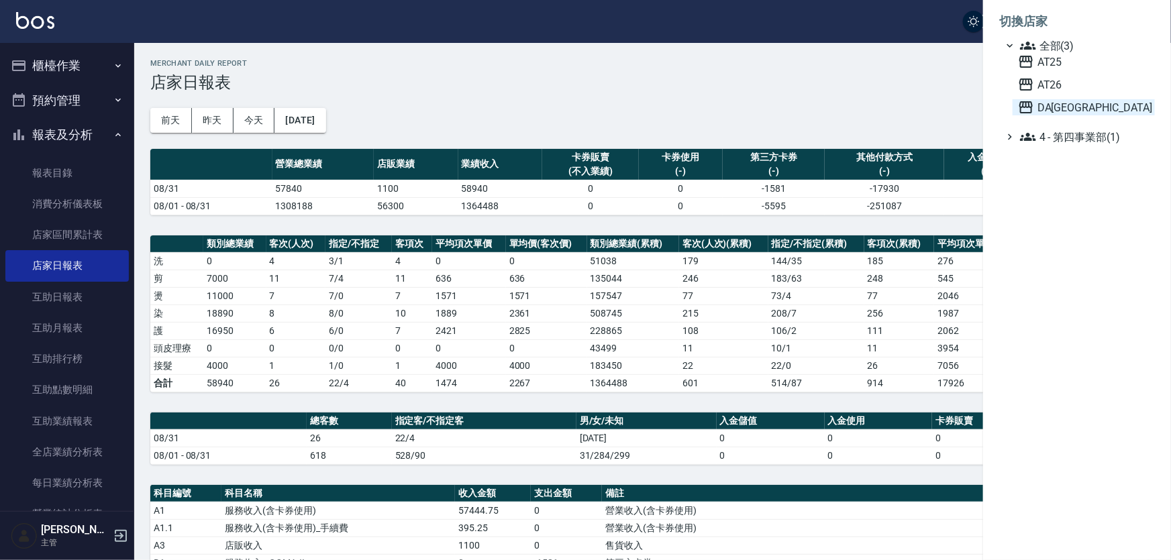
click at [1057, 112] on span "DA[GEOGRAPHIC_DATA]" at bounding box center [1084, 107] width 132 height 16
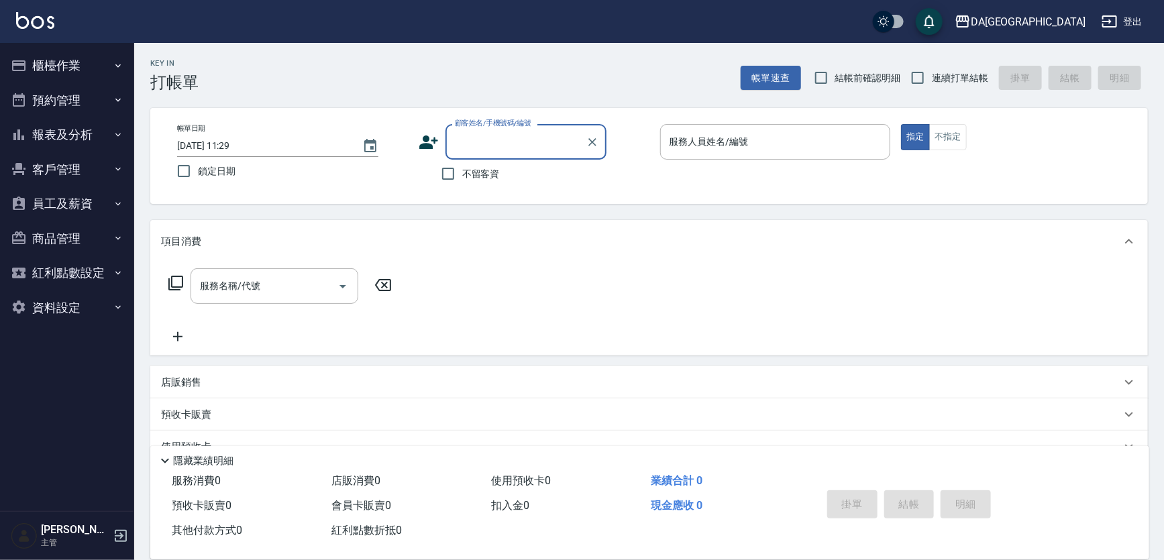
click at [89, 134] on button "報表及分析" at bounding box center [66, 134] width 123 height 35
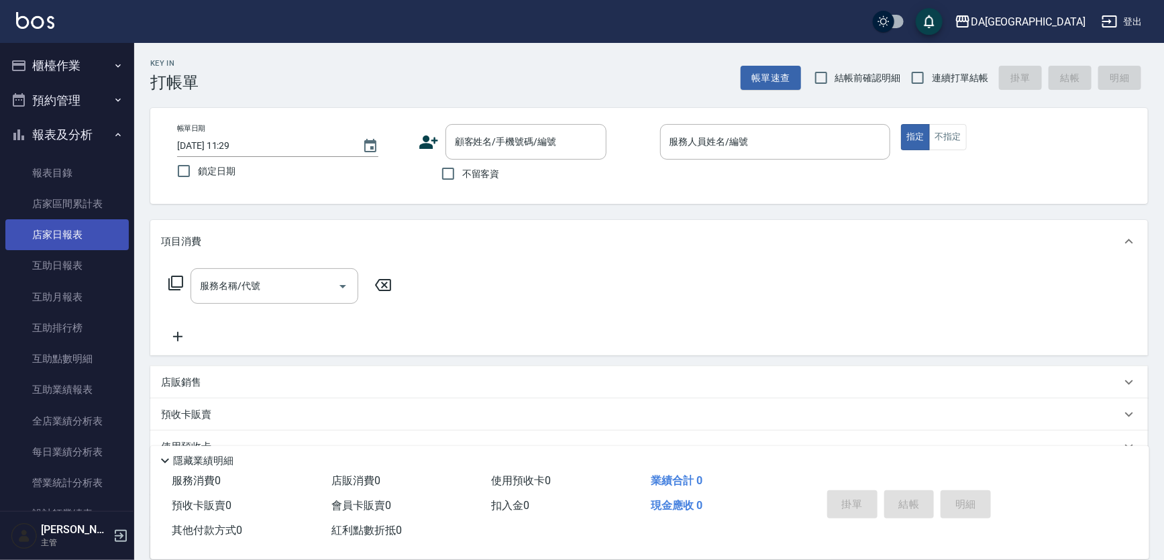
click at [84, 239] on link "店家日報表" at bounding box center [66, 234] width 123 height 31
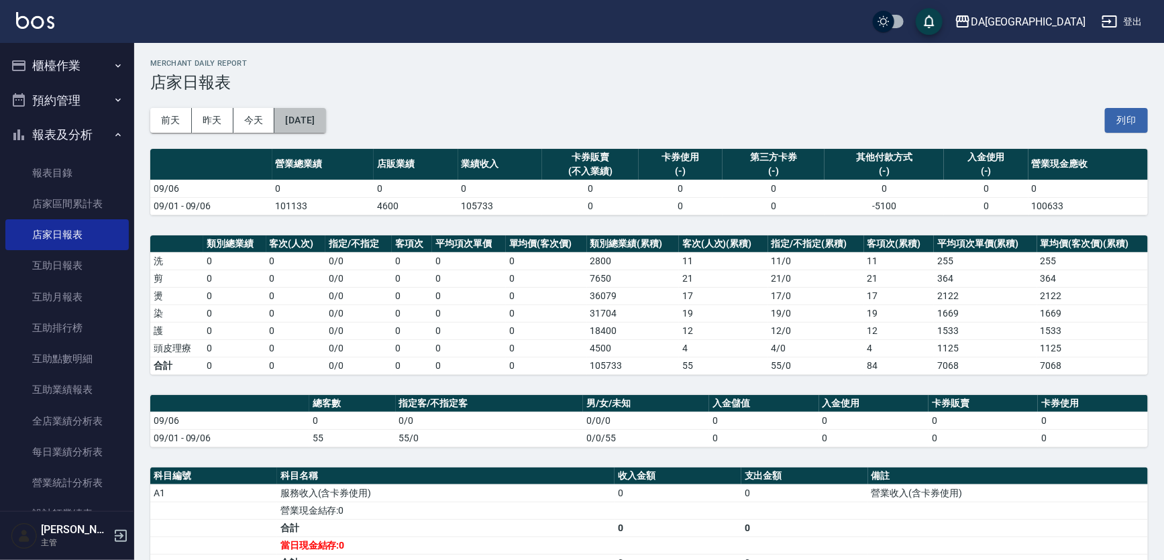
click at [325, 121] on button "[DATE]" at bounding box center [299, 120] width 51 height 25
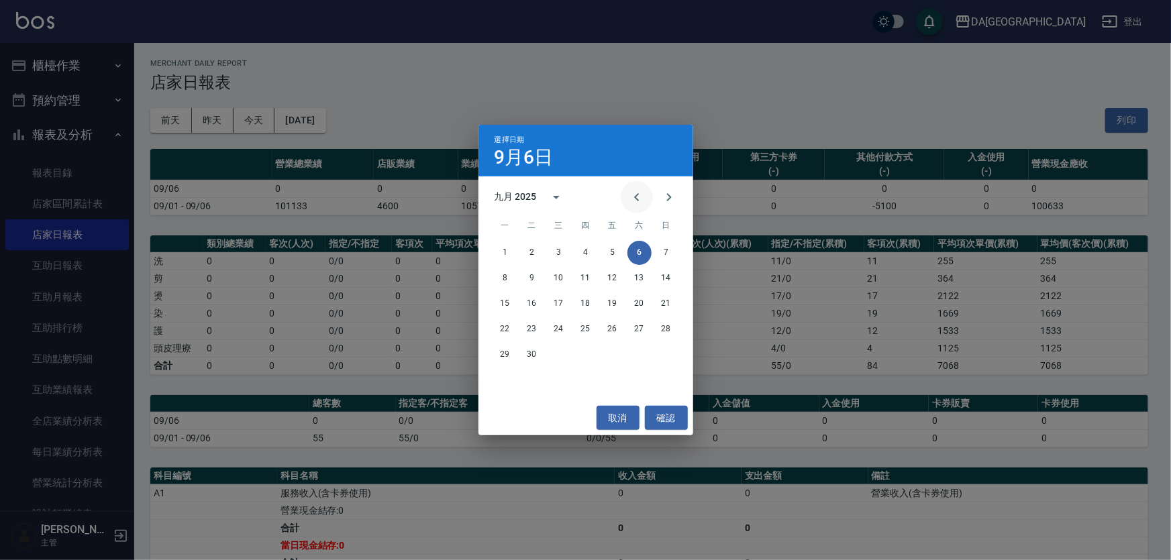
click at [644, 197] on icon "Previous month" at bounding box center [637, 197] width 16 height 16
click at [665, 350] on button "31" at bounding box center [666, 355] width 24 height 24
